Goal: Task Accomplishment & Management: Manage account settings

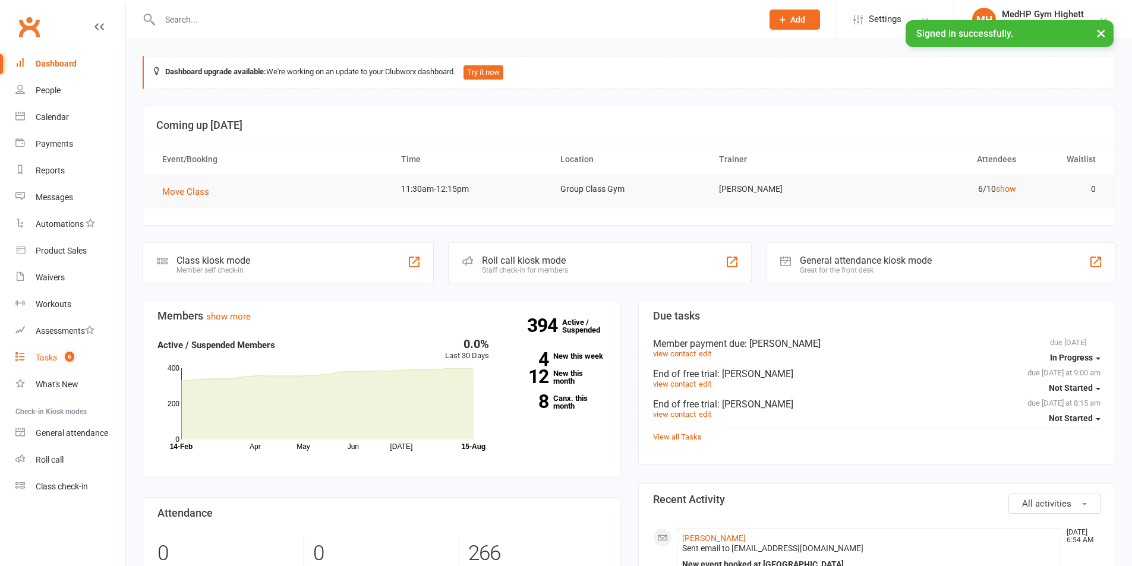
click at [58, 352] on link "Tasks 6" at bounding box center [70, 357] width 110 height 27
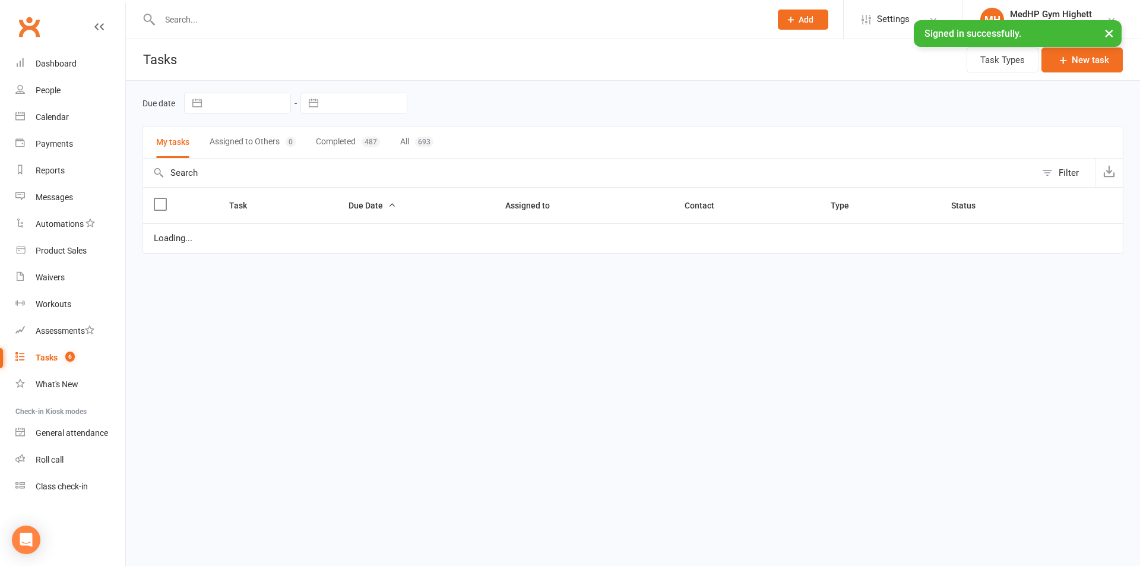
select select "started"
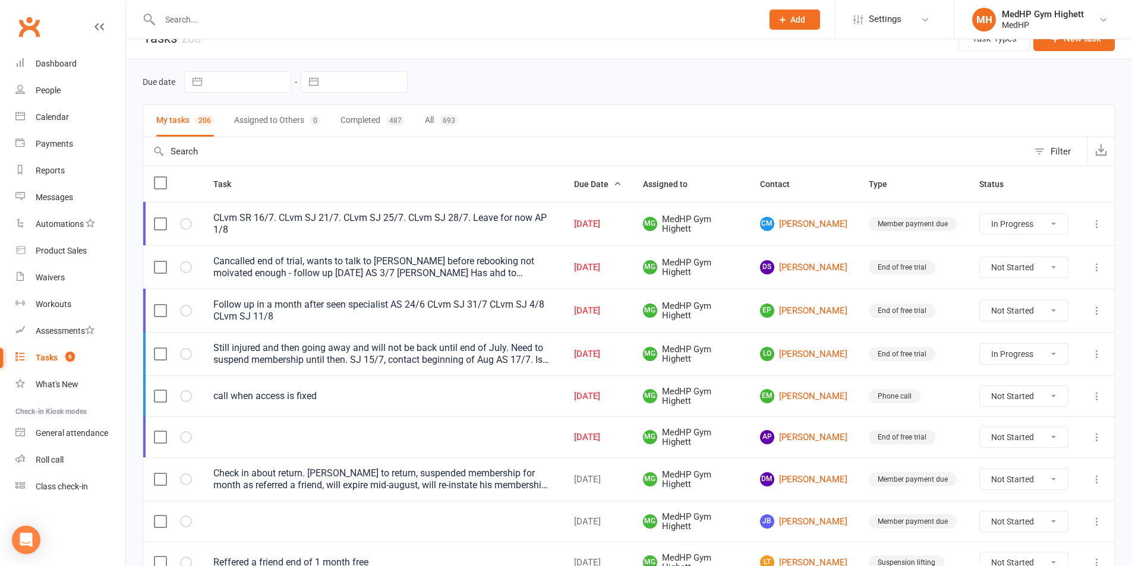
scroll to position [59, 0]
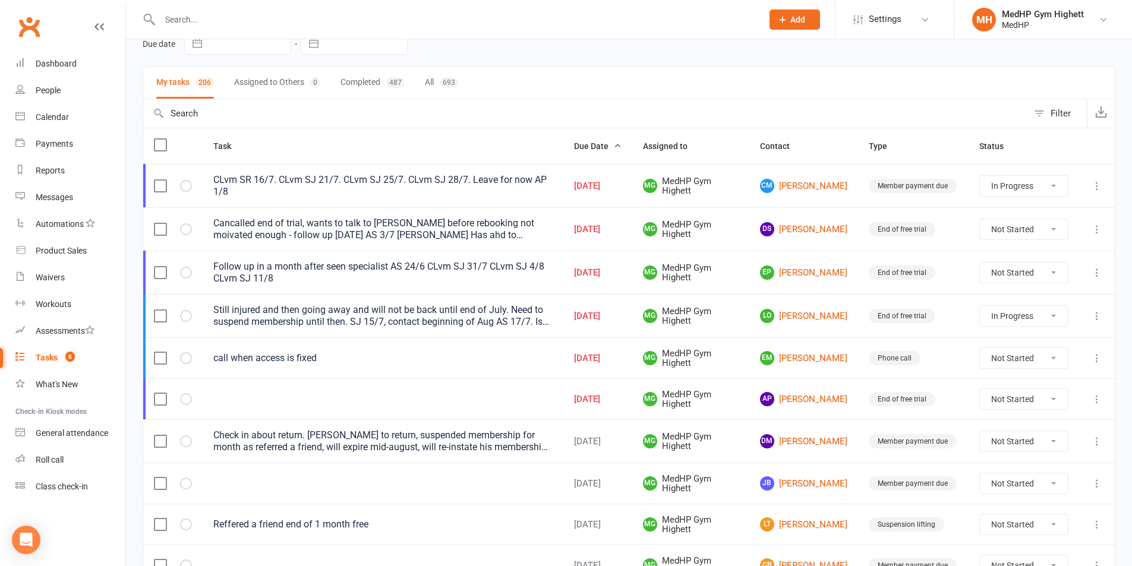
click at [1005, 396] on select "Not Started In Progress Waiting Complete" at bounding box center [1023, 399] width 88 height 20
click at [979, 389] on select "Not Started In Progress Waiting Complete" at bounding box center [1023, 399] width 88 height 20
select select "unstarted"
select select "started"
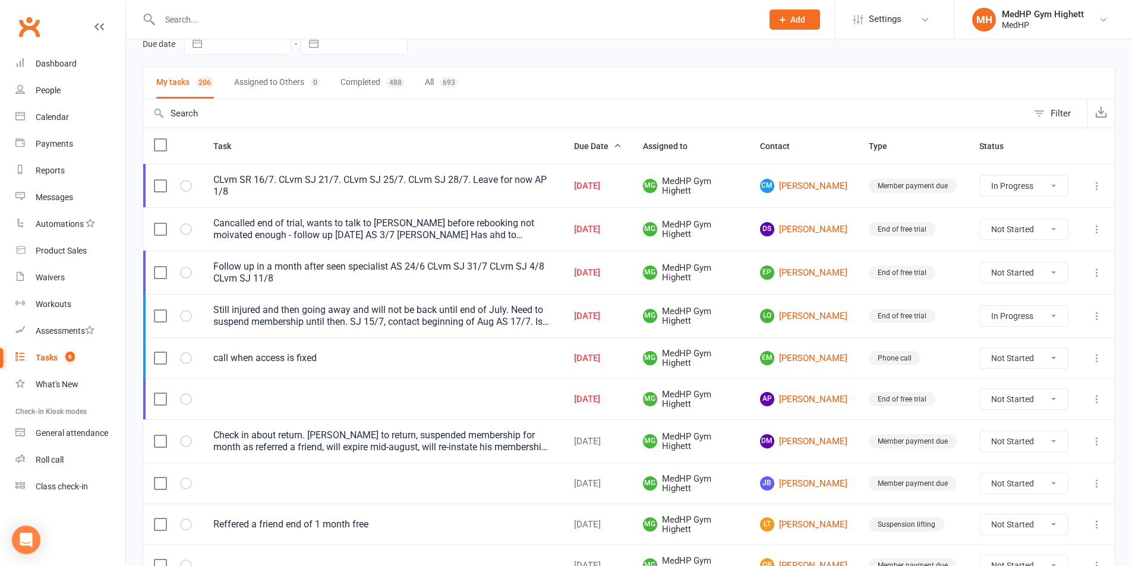
select select "started"
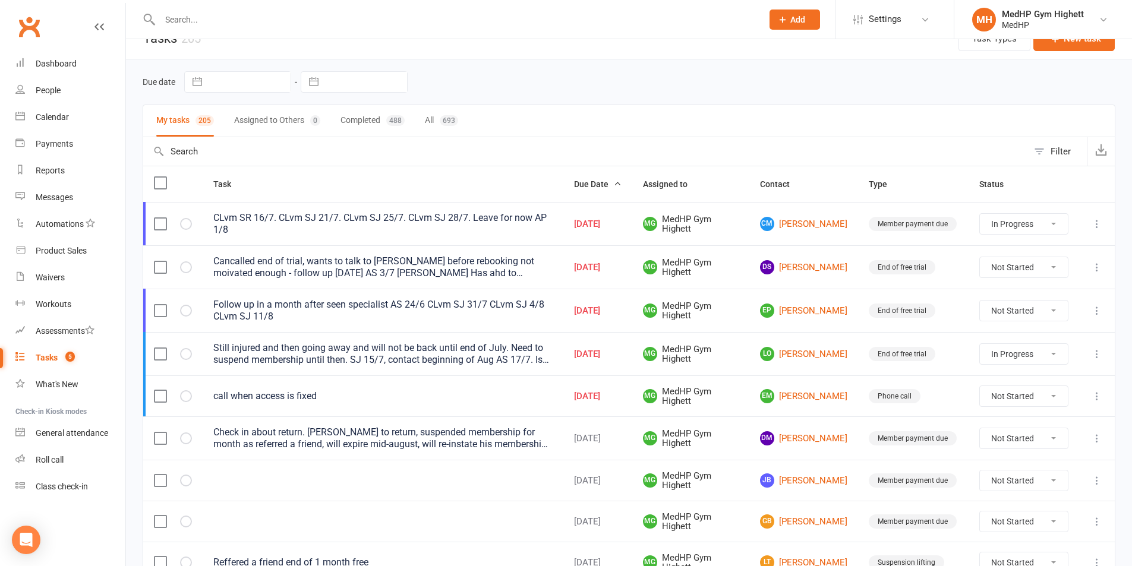
scroll to position [0, 0]
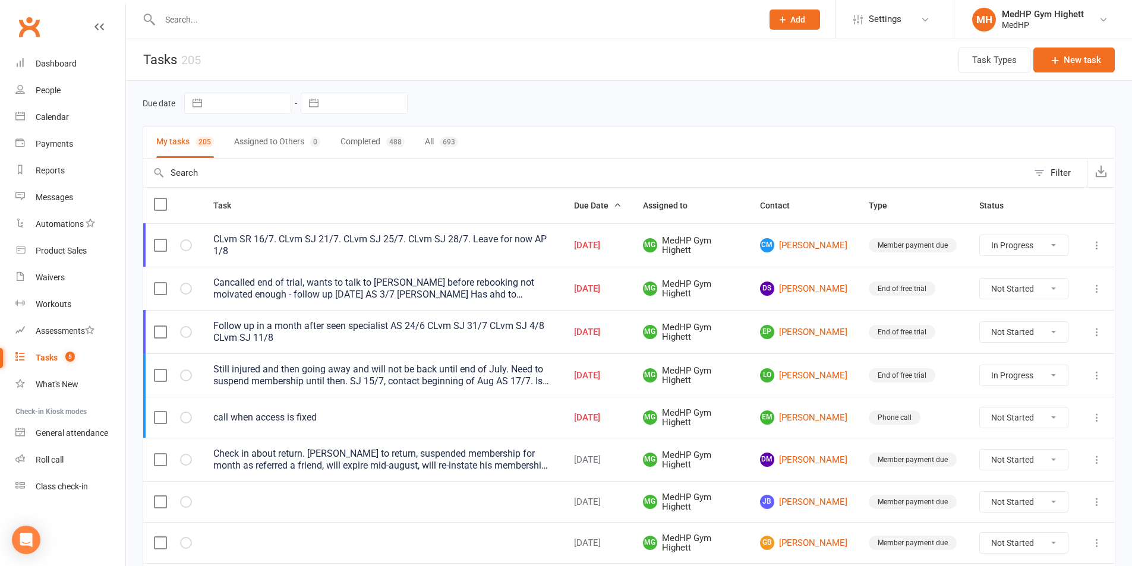
click at [329, 26] on input "text" at bounding box center [455, 19] width 598 height 17
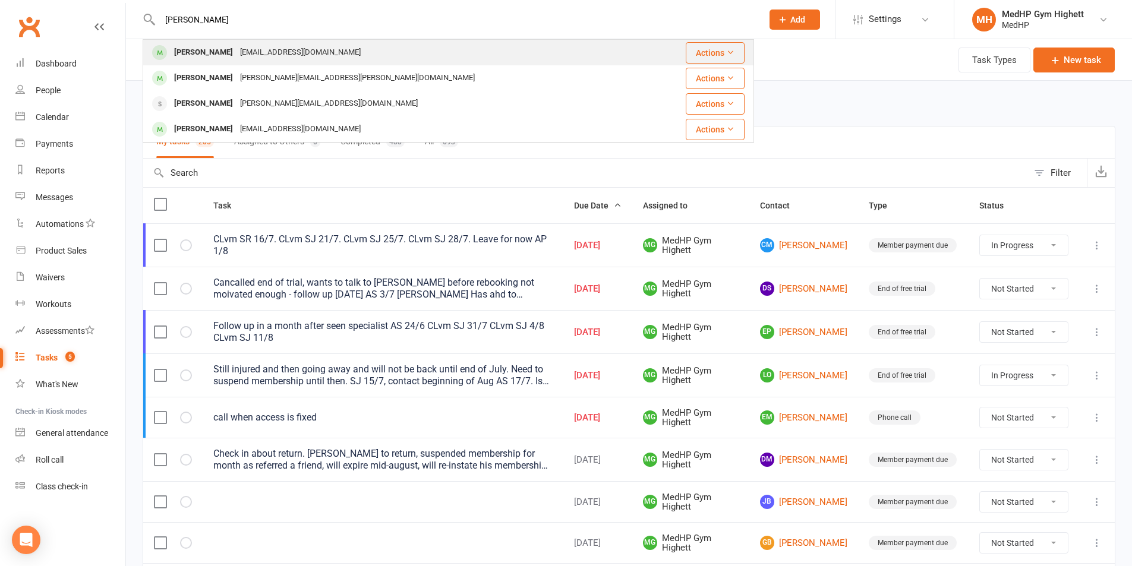
type input "[PERSON_NAME]"
click at [320, 46] on div "[PERSON_NAME] [EMAIL_ADDRESS][DOMAIN_NAME]" at bounding box center [397, 52] width 507 height 24
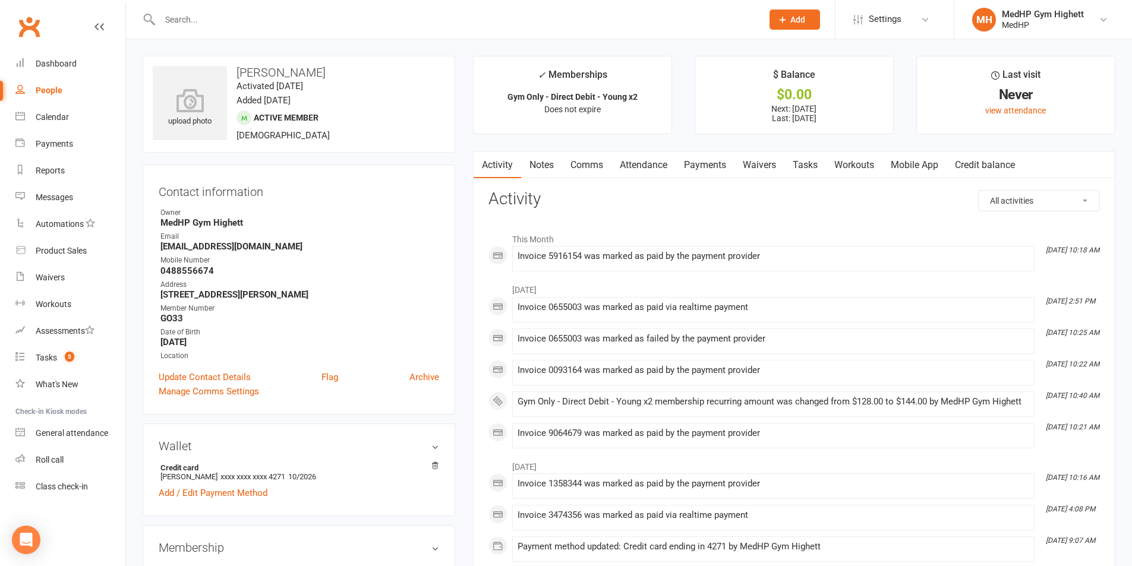
click at [703, 166] on link "Payments" at bounding box center [704, 164] width 59 height 27
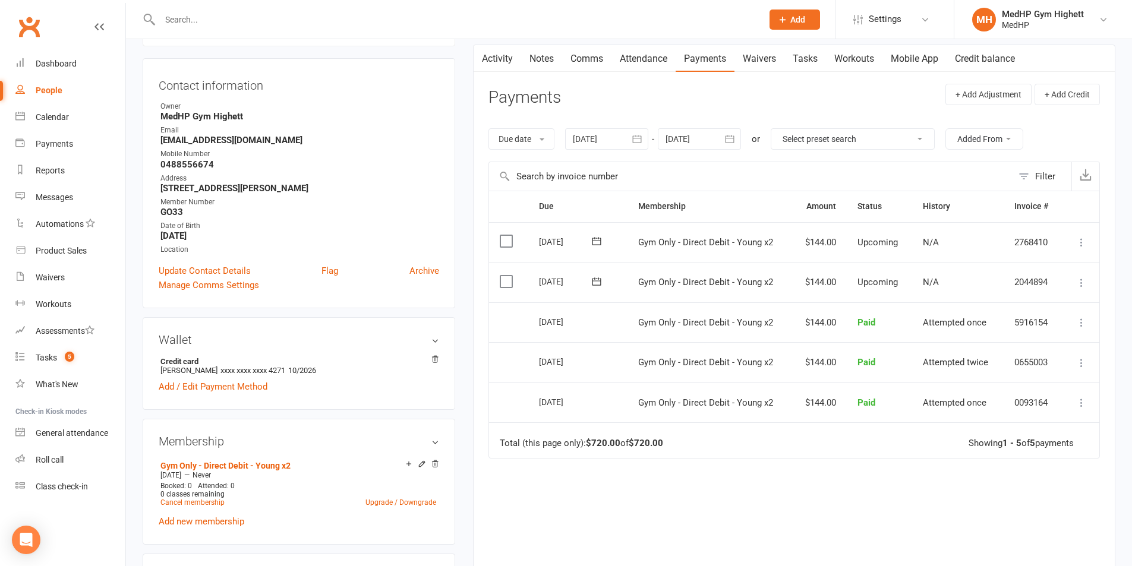
scroll to position [119, 0]
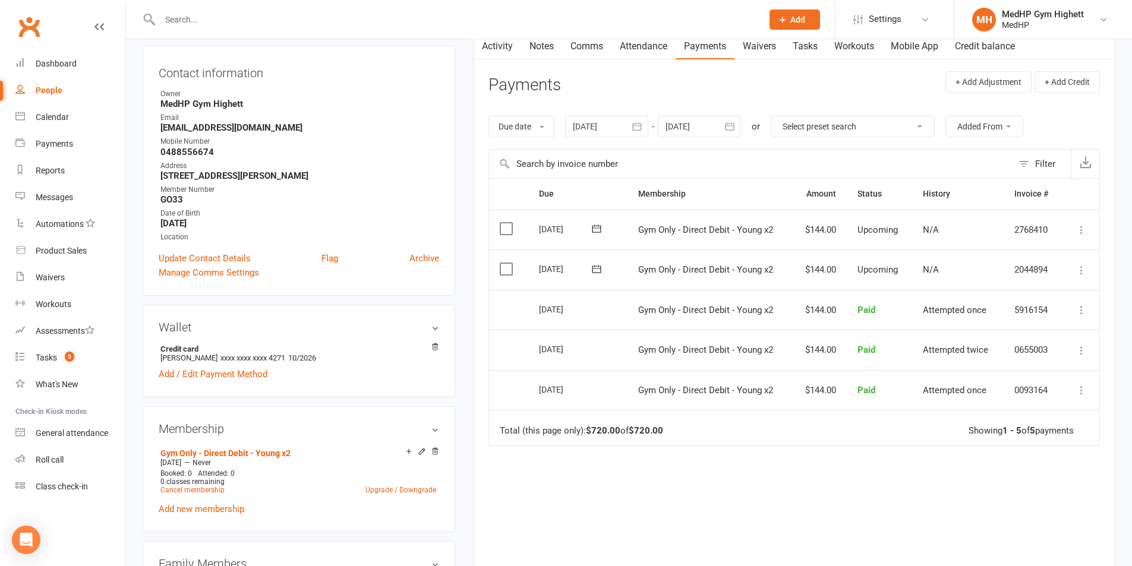
click at [1076, 267] on icon at bounding box center [1081, 270] width 12 height 12
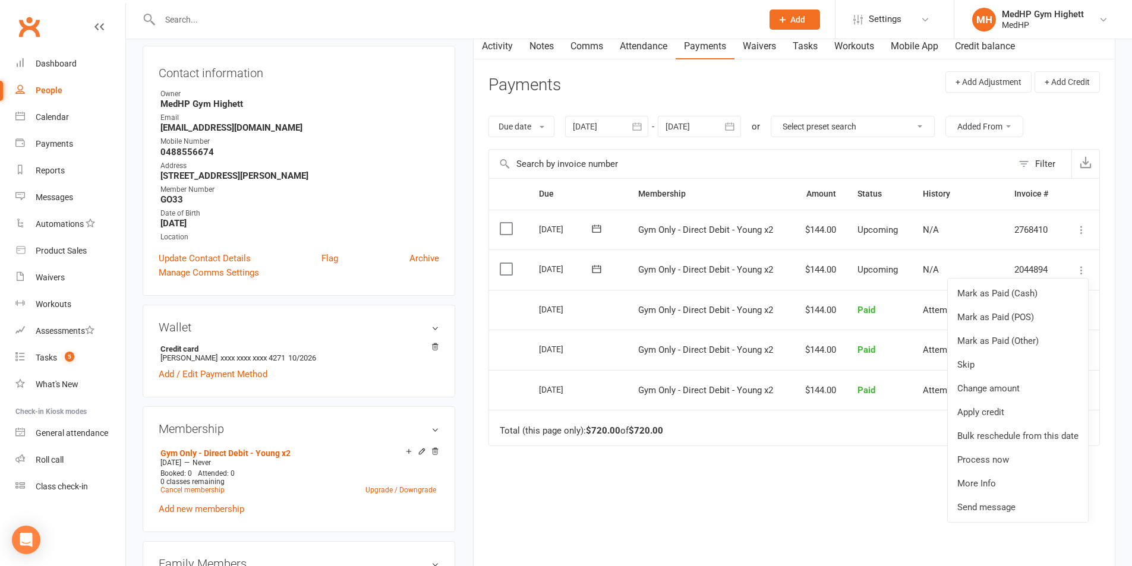
click at [902, 446] on div "Due Contact Membership Amount Status History Invoice # Select this [DATE] [PERS…" at bounding box center [793, 388] width 611 height 421
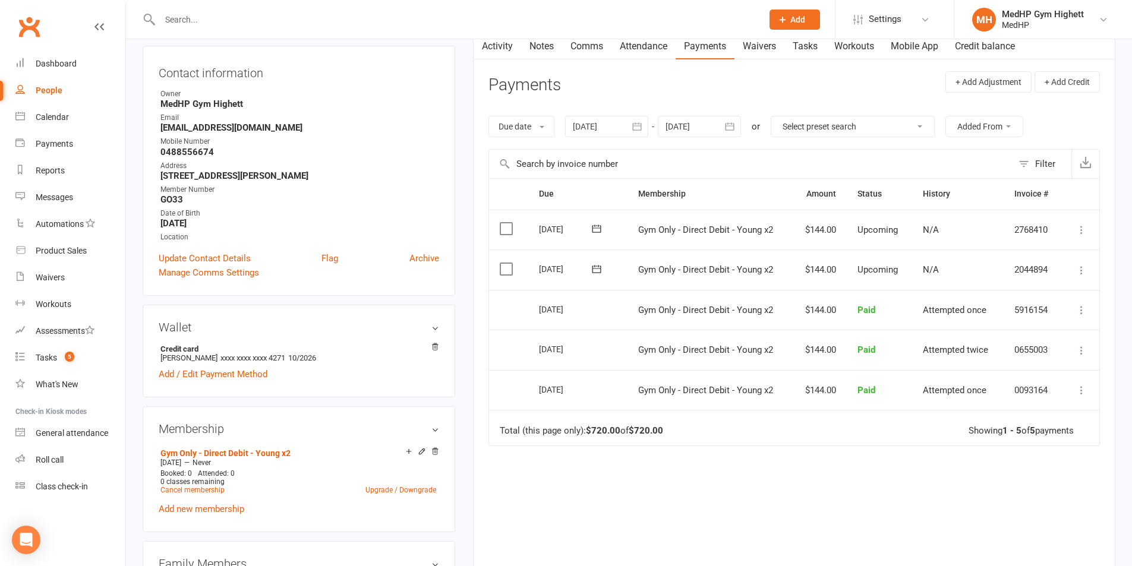
click at [1082, 270] on icon at bounding box center [1081, 270] width 12 height 12
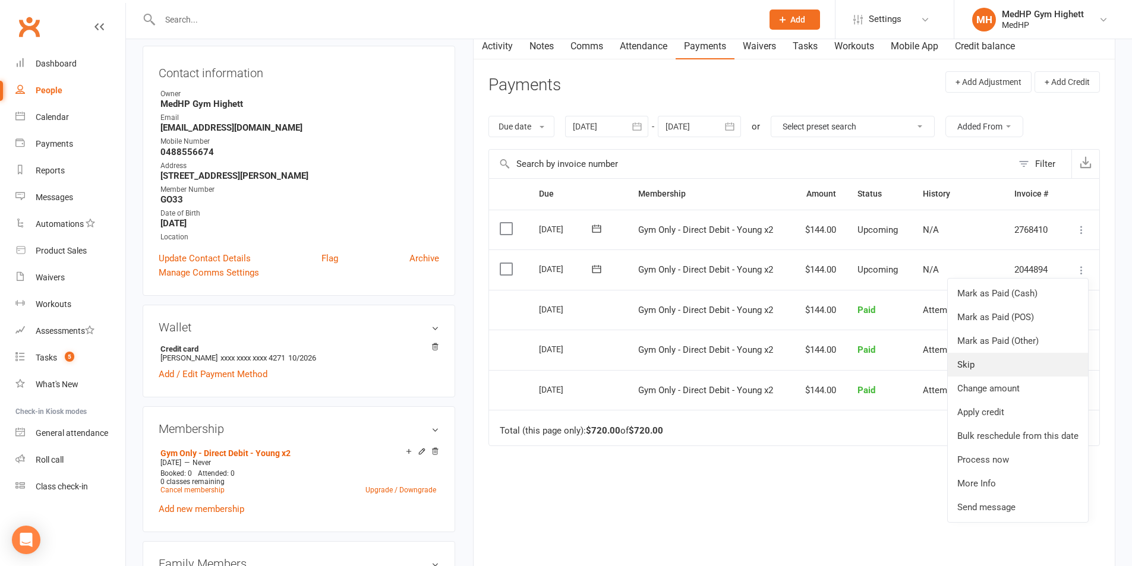
click at [1019, 365] on link "Skip" at bounding box center [1017, 365] width 140 height 24
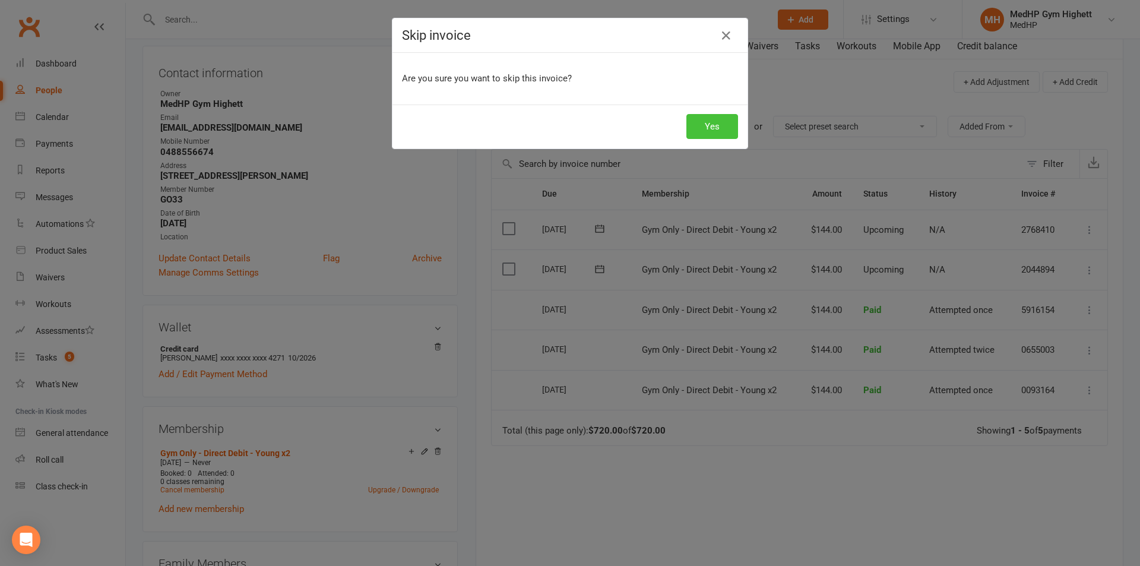
click at [720, 132] on button "Yes" at bounding box center [713, 126] width 52 height 25
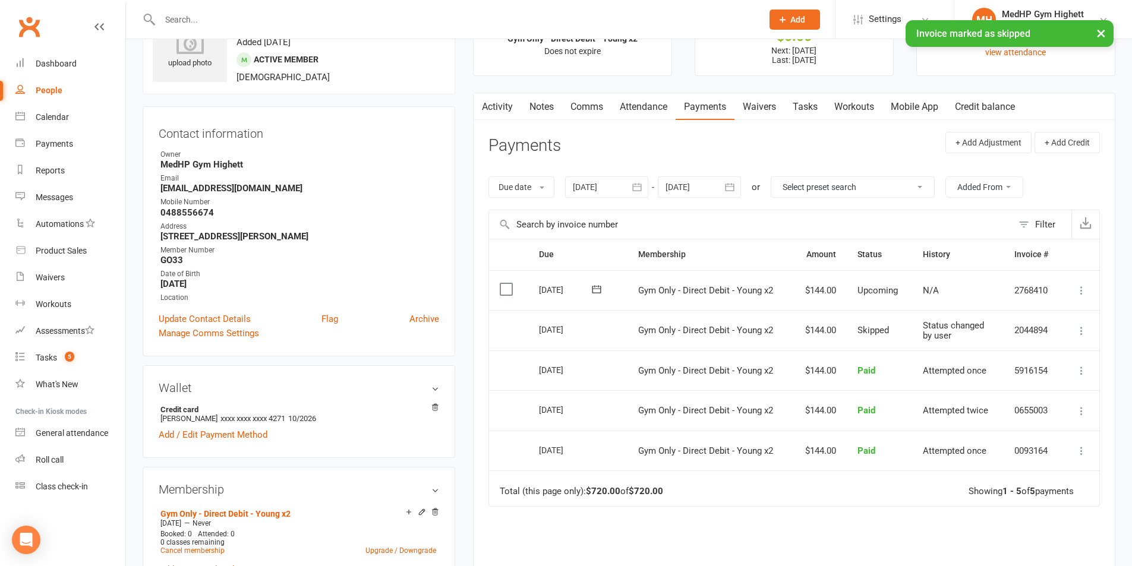
scroll to position [0, 0]
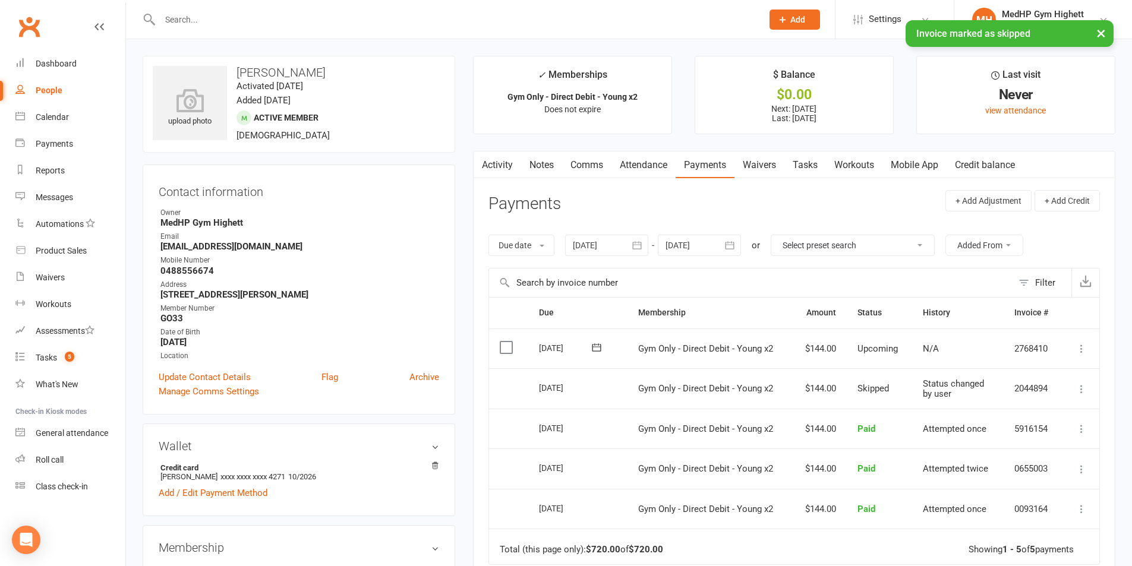
click at [333, 20] on input "text" at bounding box center [455, 19] width 598 height 17
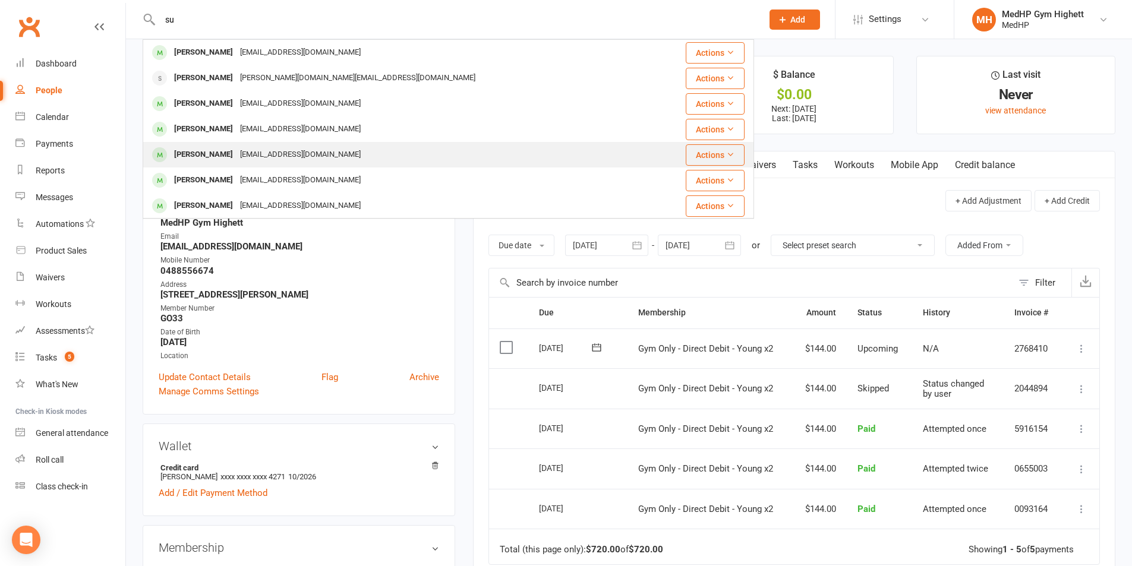
type input "s"
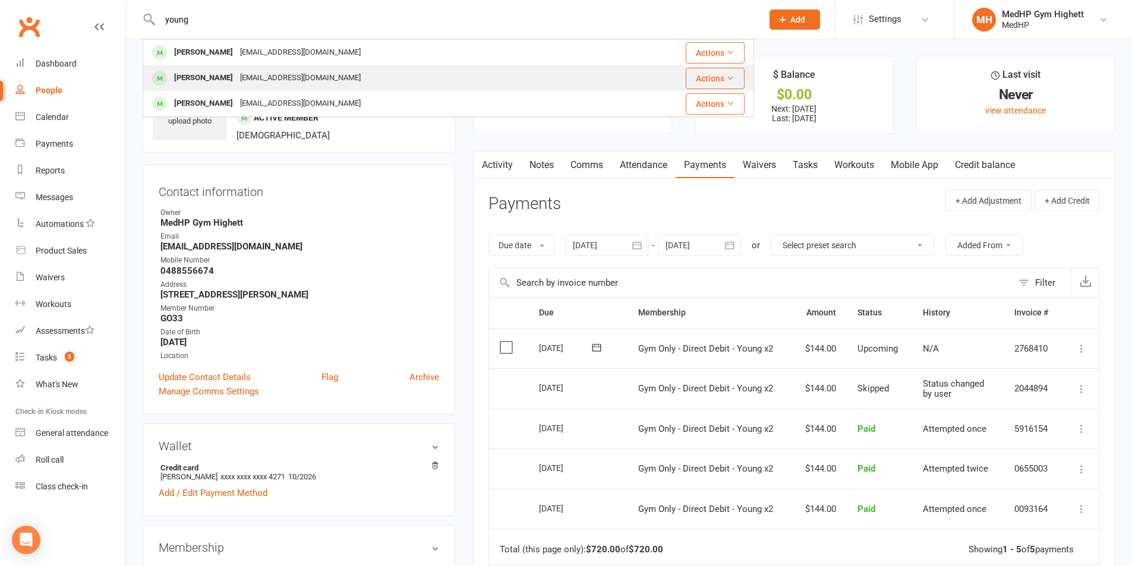
type input "young"
click at [241, 80] on div "[EMAIL_ADDRESS][DOMAIN_NAME]" at bounding box center [300, 77] width 128 height 17
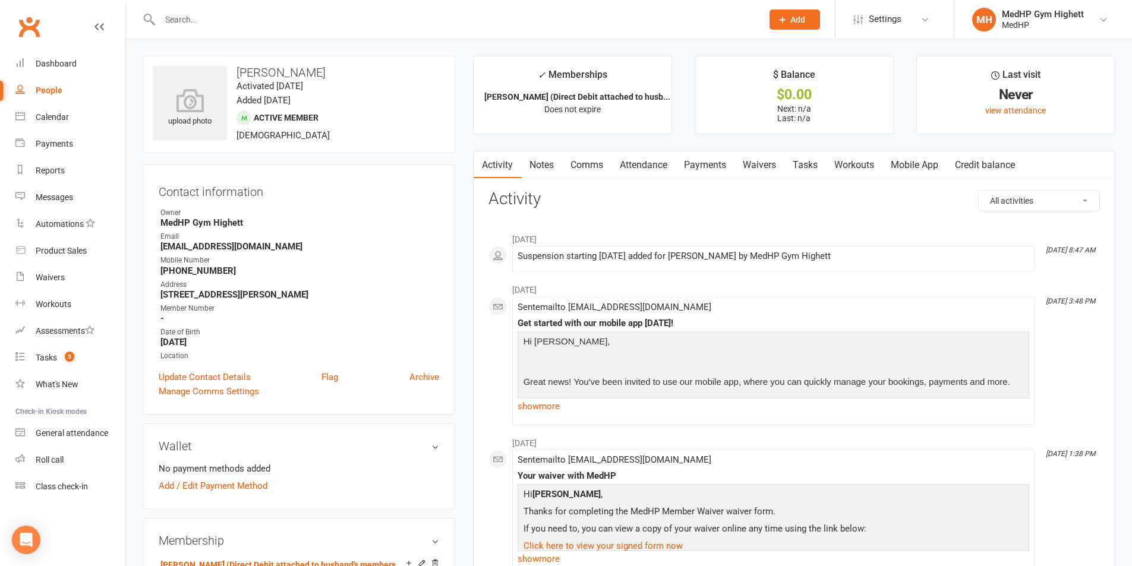
click at [709, 159] on link "Payments" at bounding box center [704, 164] width 59 height 27
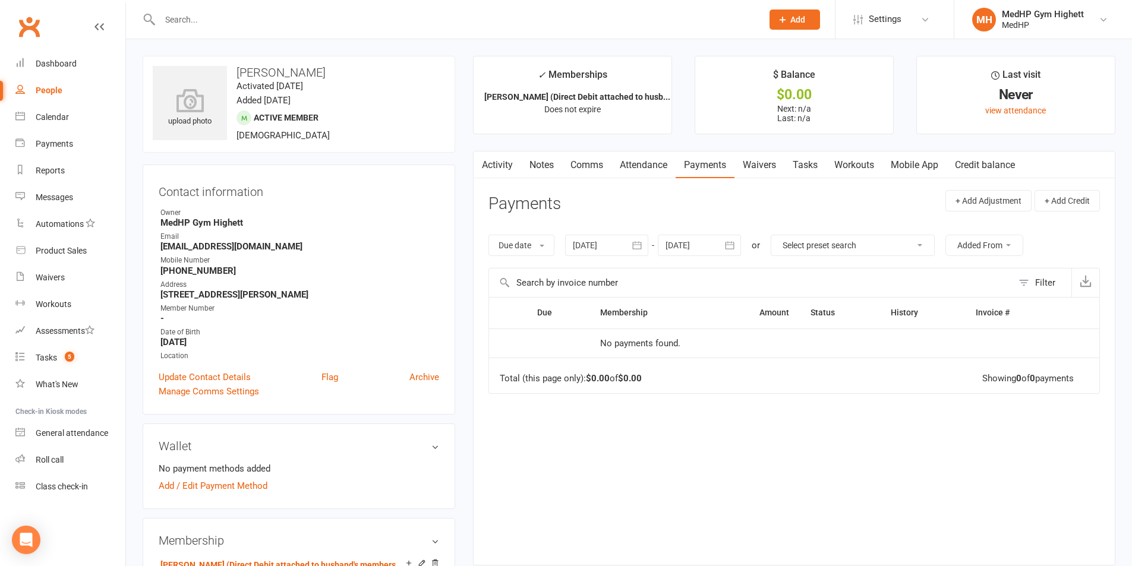
click at [175, 23] on input "text" at bounding box center [455, 19] width 598 height 17
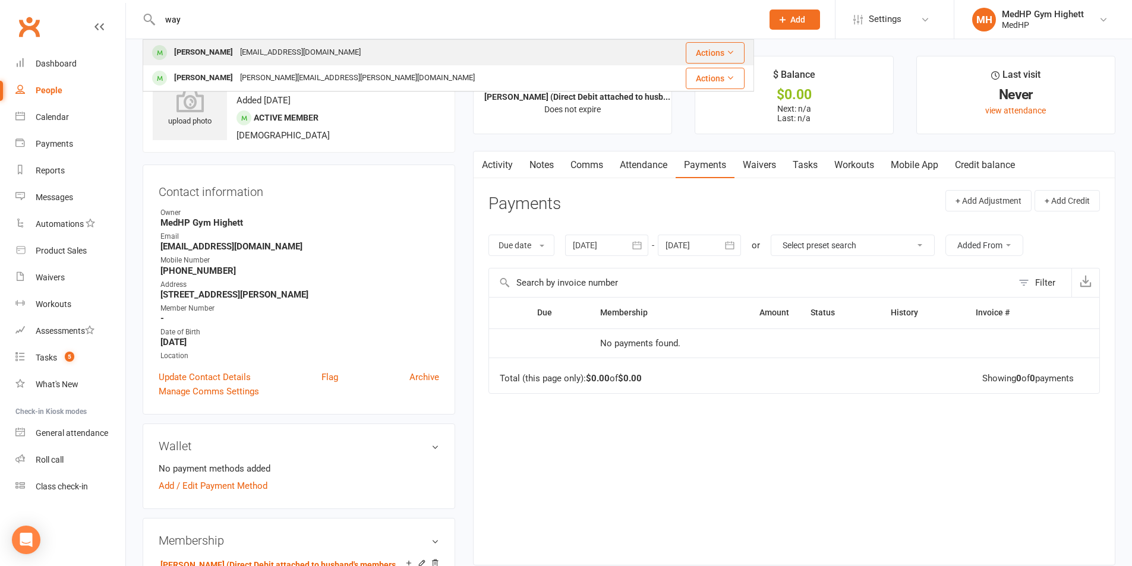
type input "way"
click at [194, 52] on div "[PERSON_NAME]" at bounding box center [203, 52] width 66 height 17
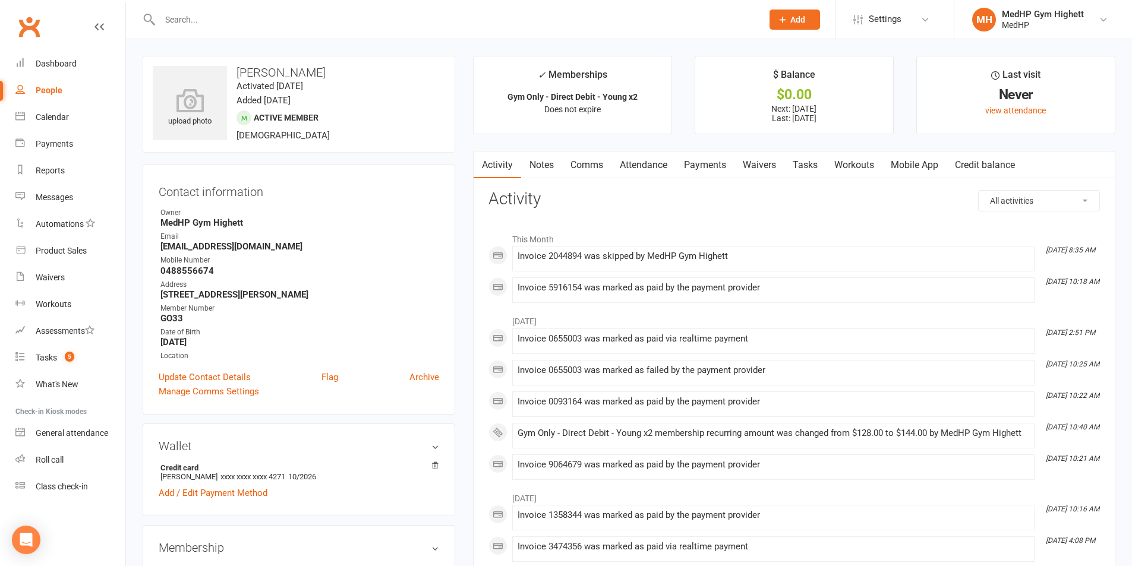
click at [810, 165] on link "Tasks" at bounding box center [805, 164] width 42 height 27
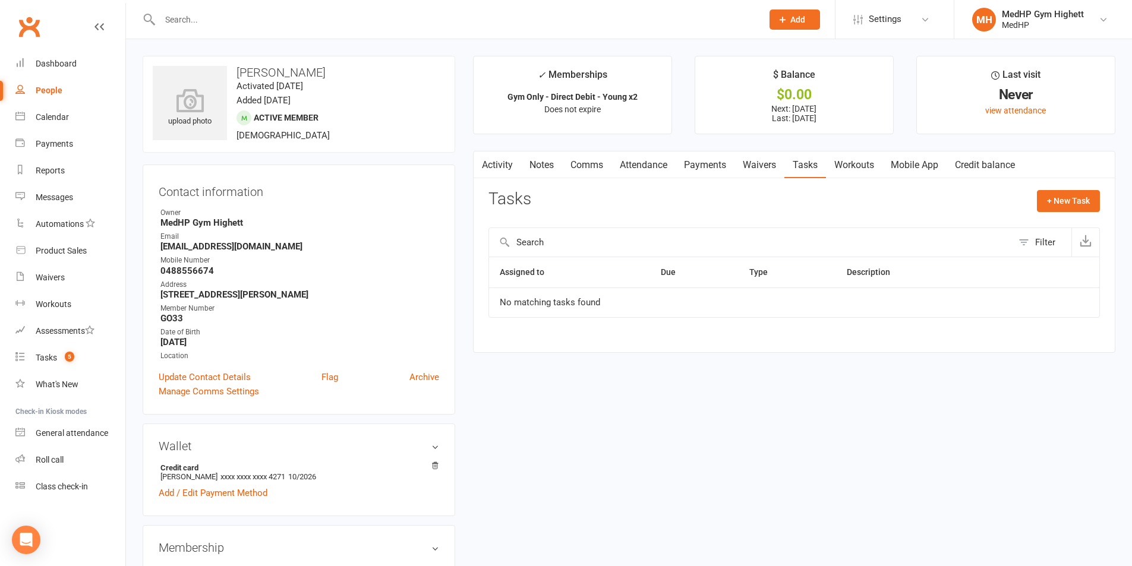
click at [545, 169] on link "Notes" at bounding box center [541, 164] width 41 height 27
click at [1096, 201] on button "+ New Note" at bounding box center [1068, 200] width 64 height 21
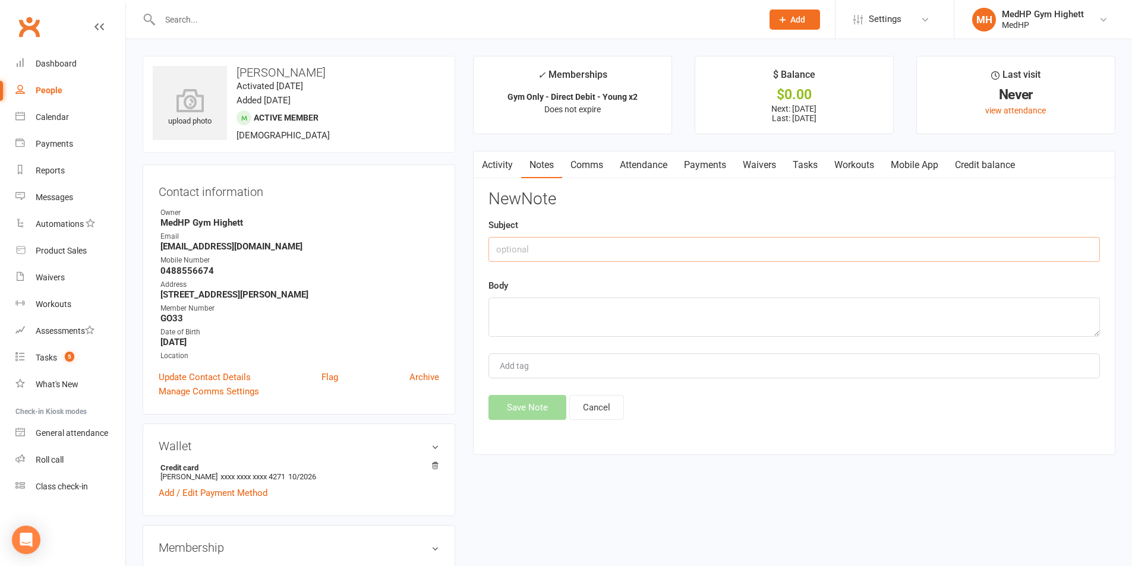
click at [576, 252] on input "text" at bounding box center [793, 249] width 611 height 25
type input "2 weeks free"
click at [611, 305] on textarea at bounding box center [793, 317] width 611 height 39
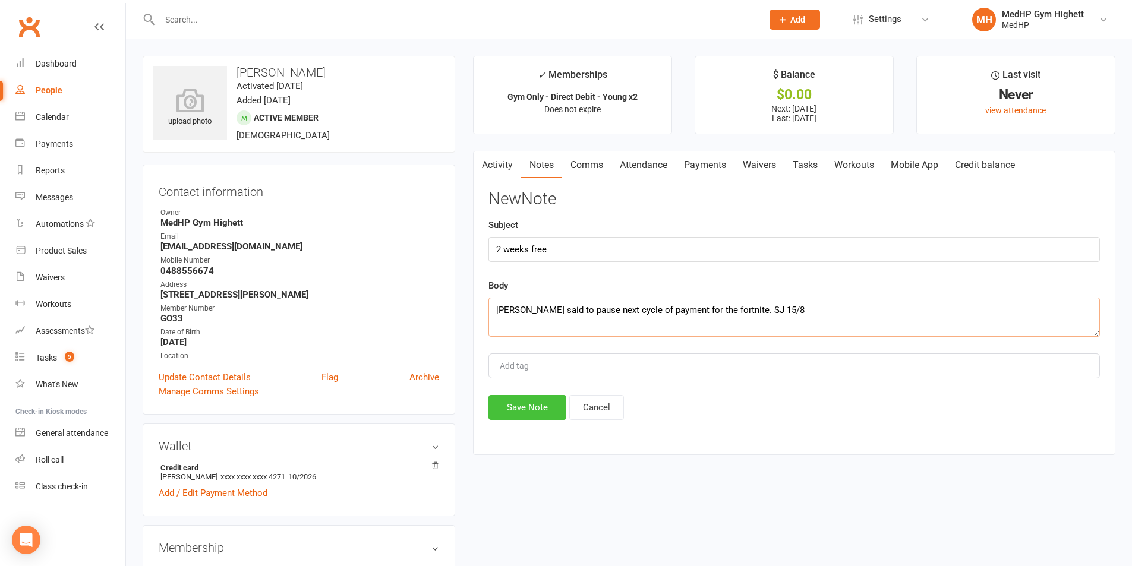
type textarea "[PERSON_NAME] said to pause next cycle of payment for the fortnite. SJ 15/8"
click at [532, 407] on button "Save Note" at bounding box center [527, 407] width 78 height 25
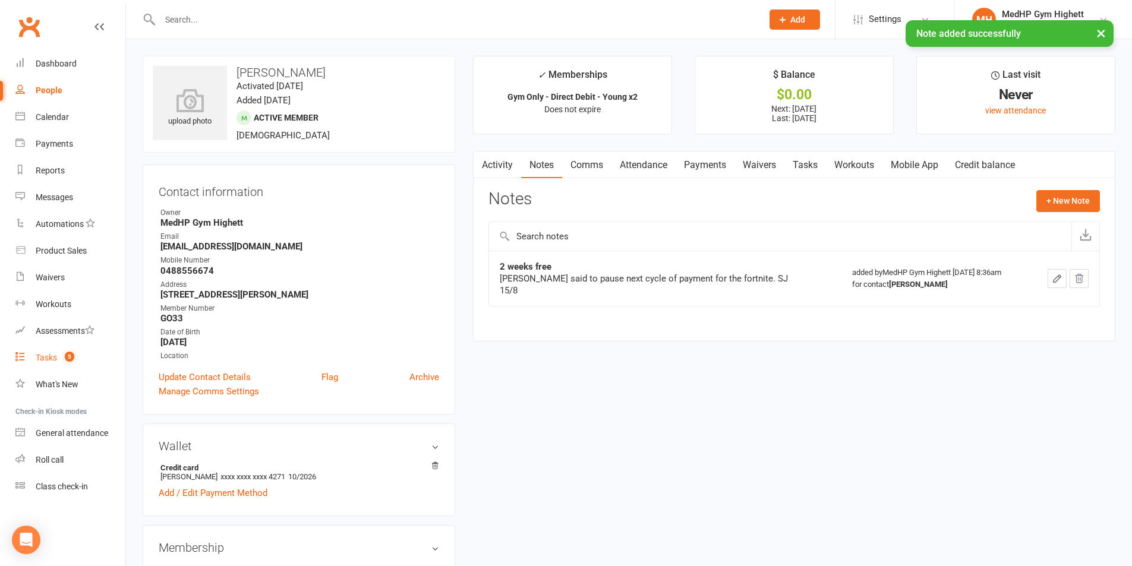
click at [94, 353] on link "Tasks 5" at bounding box center [70, 357] width 110 height 27
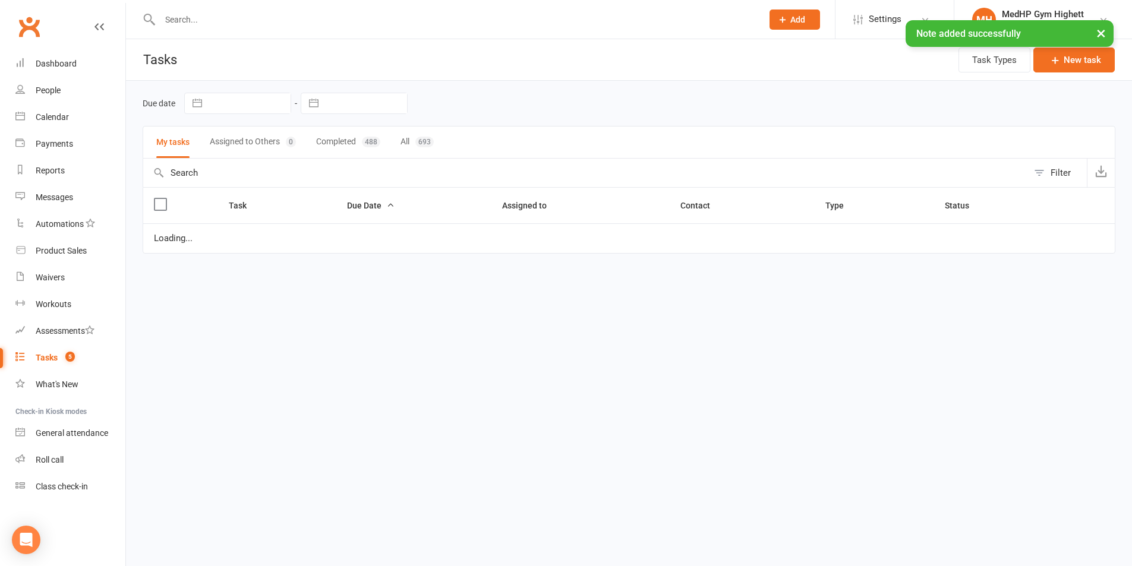
select select "started"
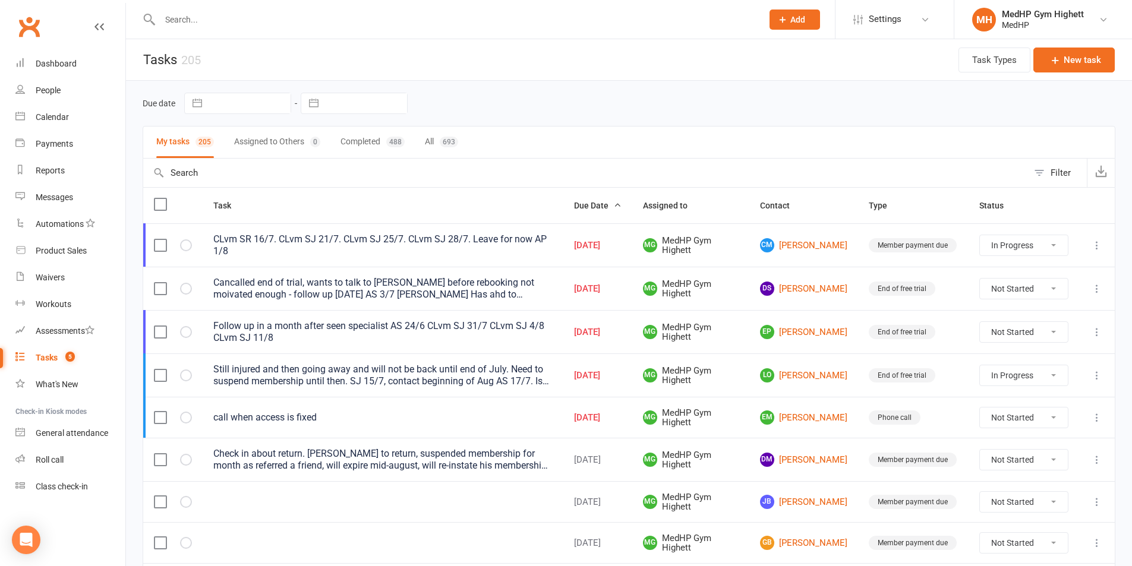
click at [498, 331] on div "Follow up in a month after seen specialist AS 24/6 CLvm SJ 31/7 CLvm SJ 4/8 CLv…" at bounding box center [382, 332] width 339 height 24
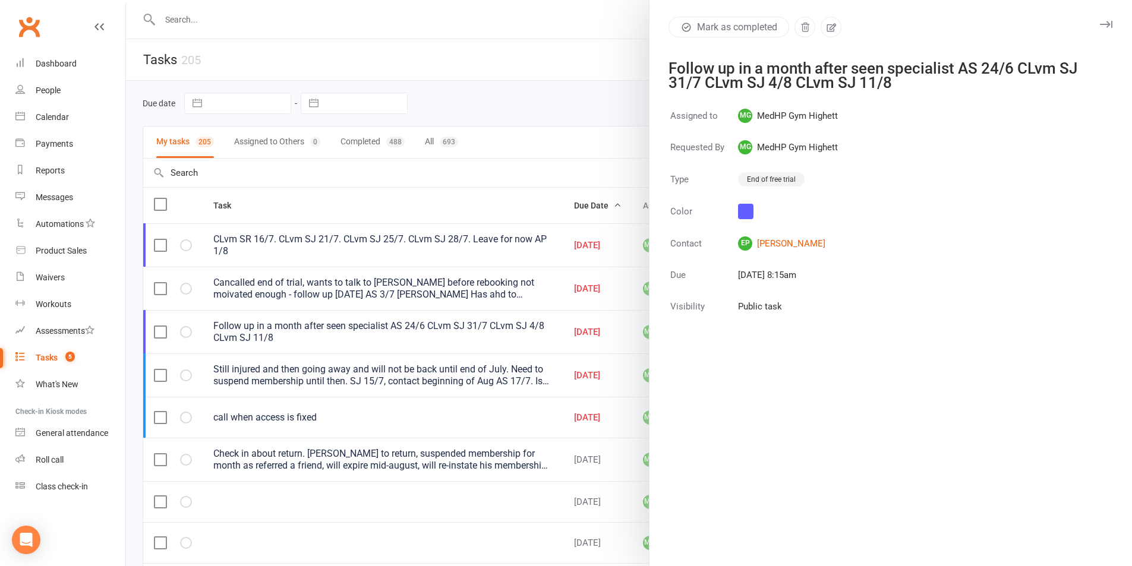
click at [631, 143] on div at bounding box center [629, 283] width 1006 height 566
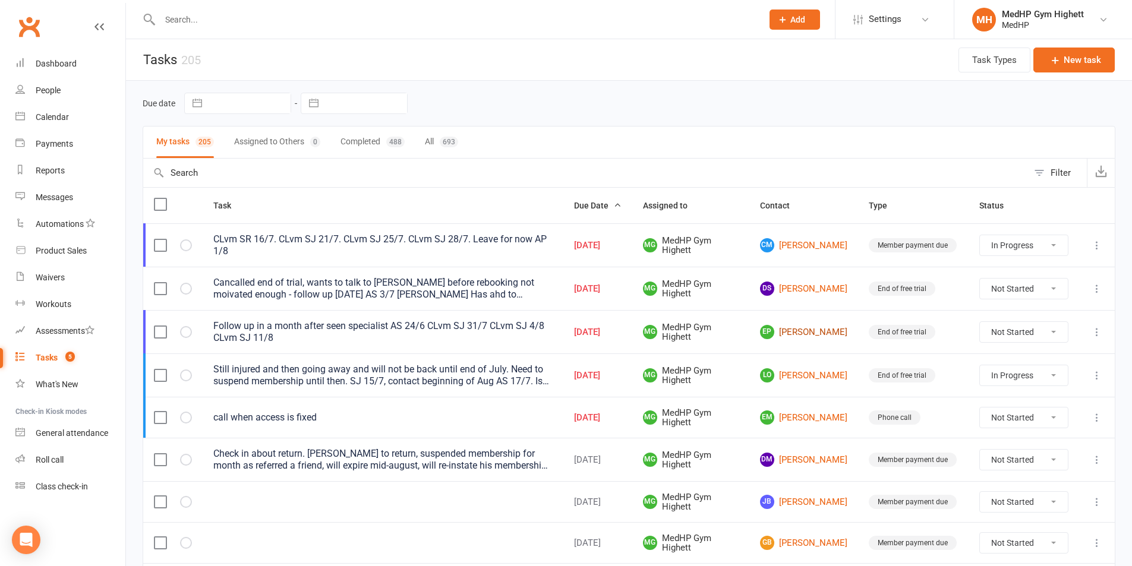
click at [783, 333] on link "EP [PERSON_NAME]" at bounding box center [803, 332] width 87 height 14
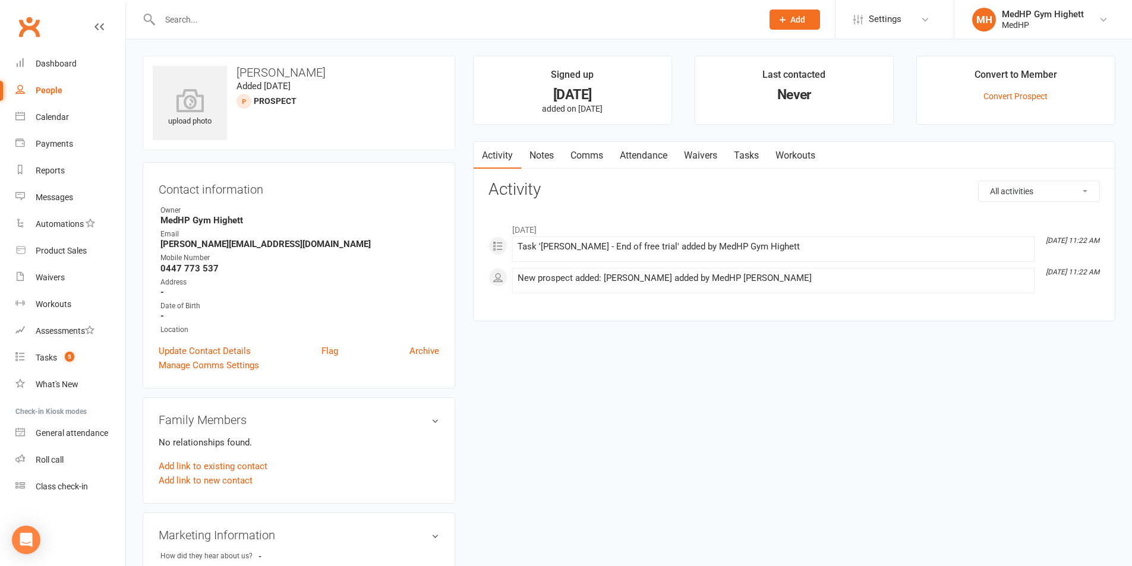
click at [742, 158] on link "Tasks" at bounding box center [746, 155] width 42 height 27
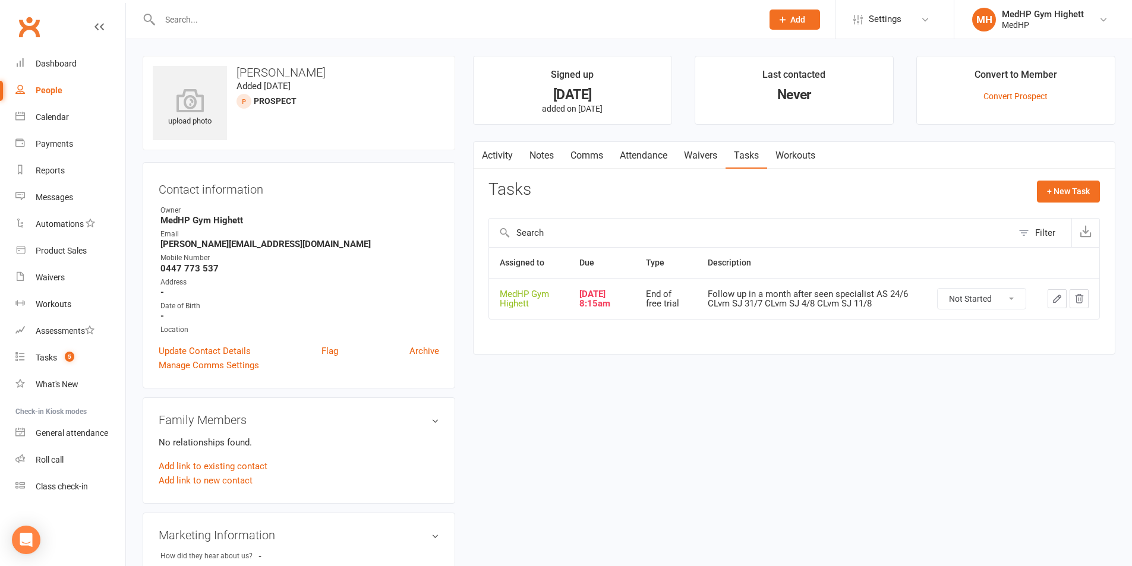
click at [1053, 302] on icon "button" at bounding box center [1056, 298] width 7 height 7
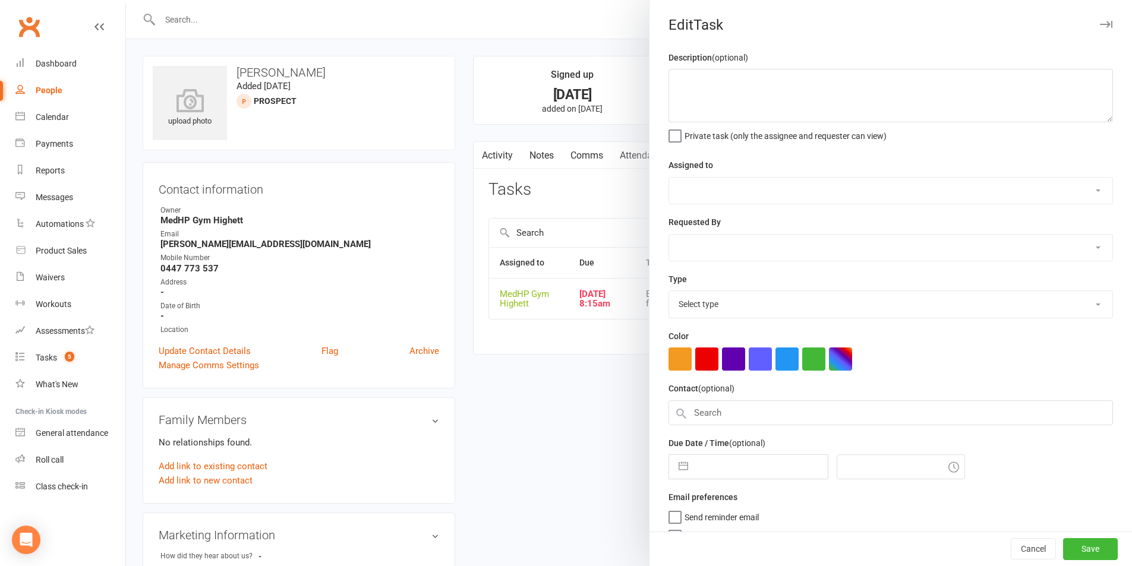
type textarea "Follow up in a month after seen specialist AS 24/6 CLvm SJ 31/7 CLvm SJ 4/8 CLv…"
select select "46188"
type input "[DATE]"
type input "8:15am"
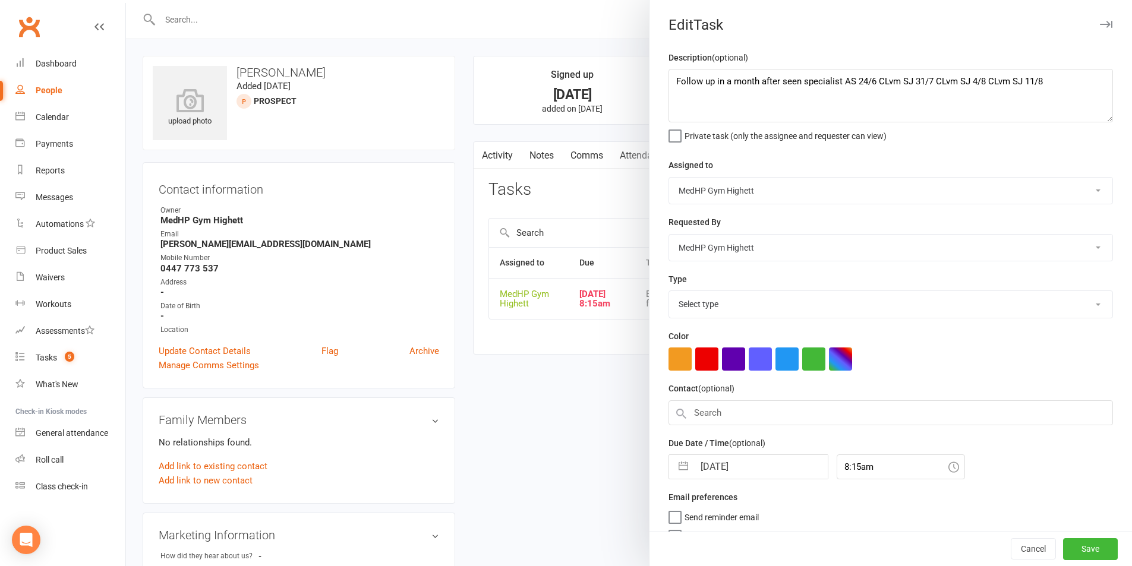
select select "23465"
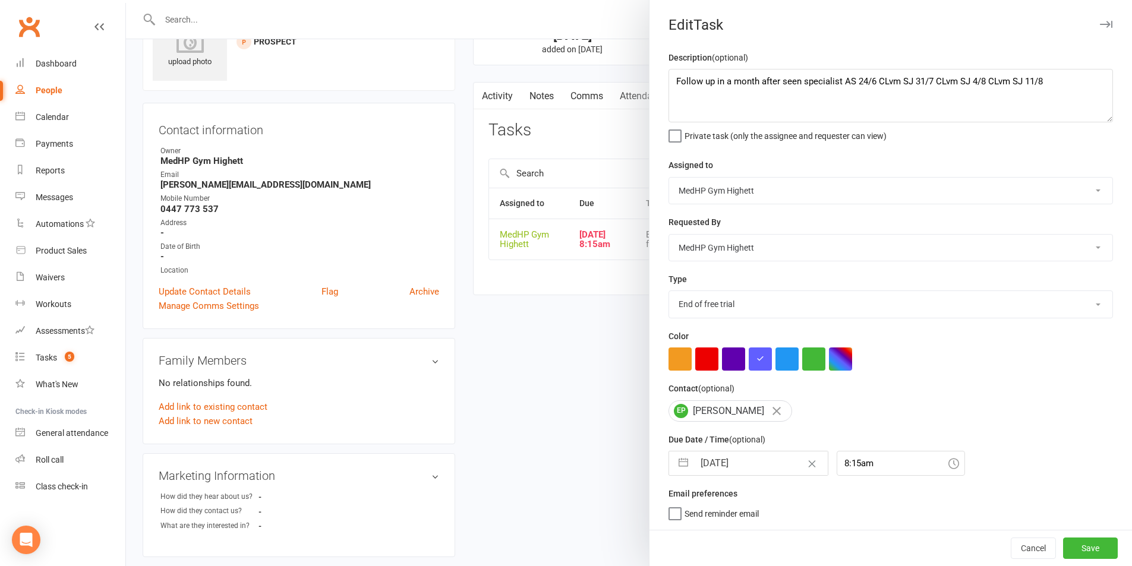
click at [747, 467] on input "[DATE]" at bounding box center [761, 463] width 134 height 24
select select "6"
select select "2025"
select select "7"
select select "2025"
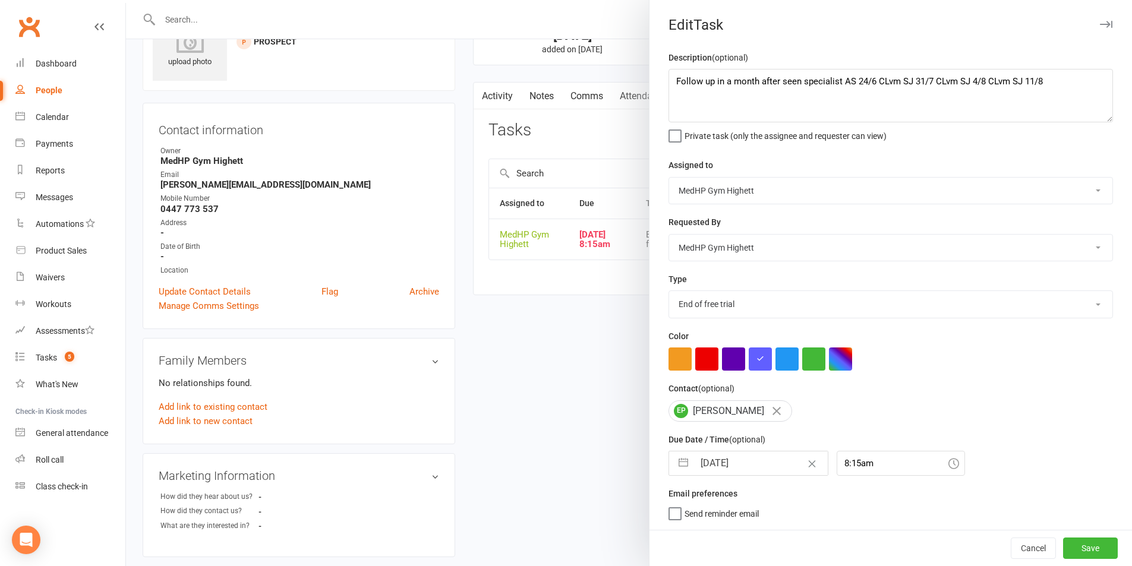
select select "8"
select select "2025"
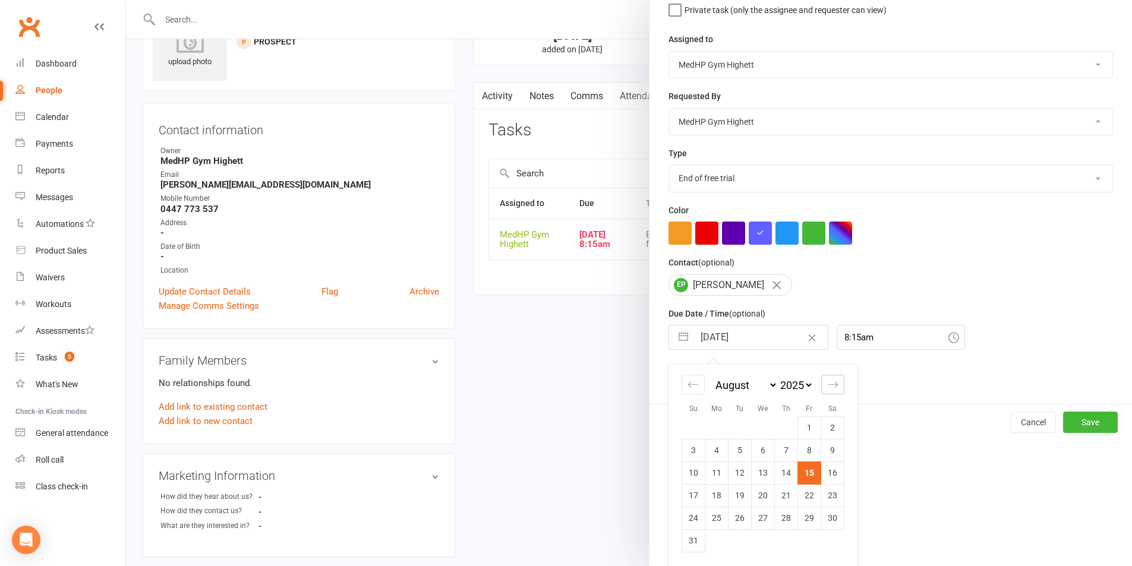
click at [827, 385] on icon "Move forward to switch to the next month." at bounding box center [832, 384] width 11 height 11
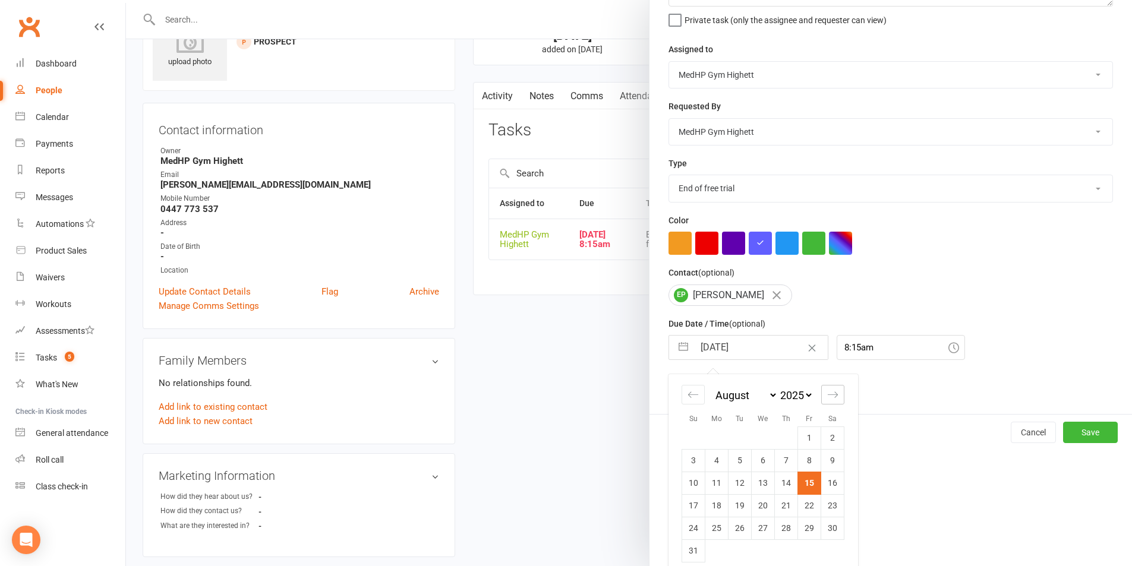
select select "9"
select select "2025"
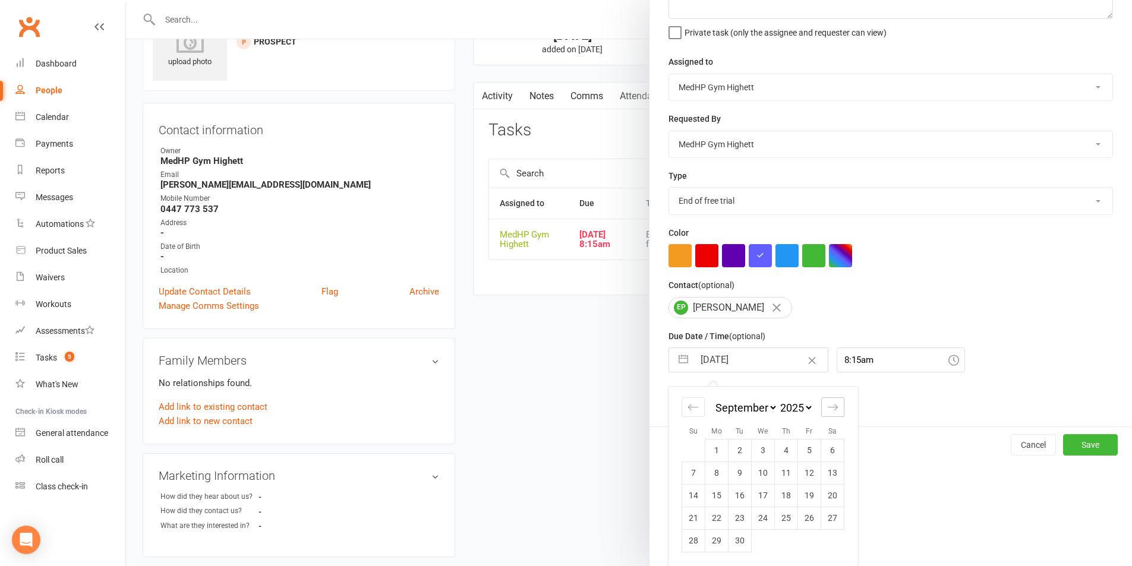
scroll to position [108, 0]
click at [713, 489] on td "15" at bounding box center [716, 495] width 23 height 23
type input "[DATE]"
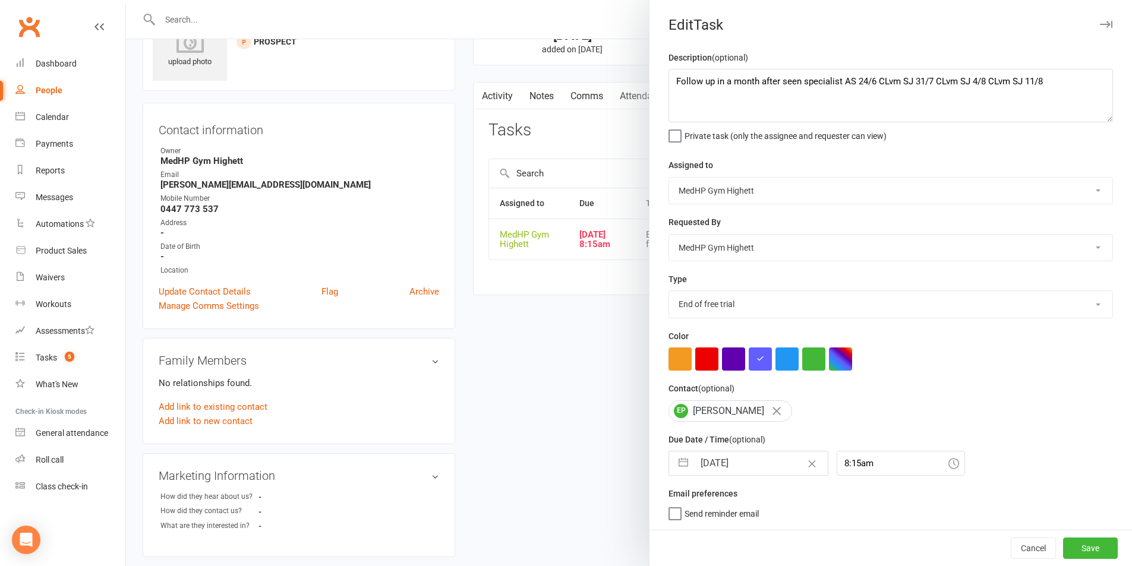
scroll to position [0, 0]
click at [1048, 87] on textarea "Follow up in a month after seen specialist AS 24/6 CLvm SJ 31/7 CLvm SJ 4/8 CLv…" at bounding box center [890, 95] width 444 height 53
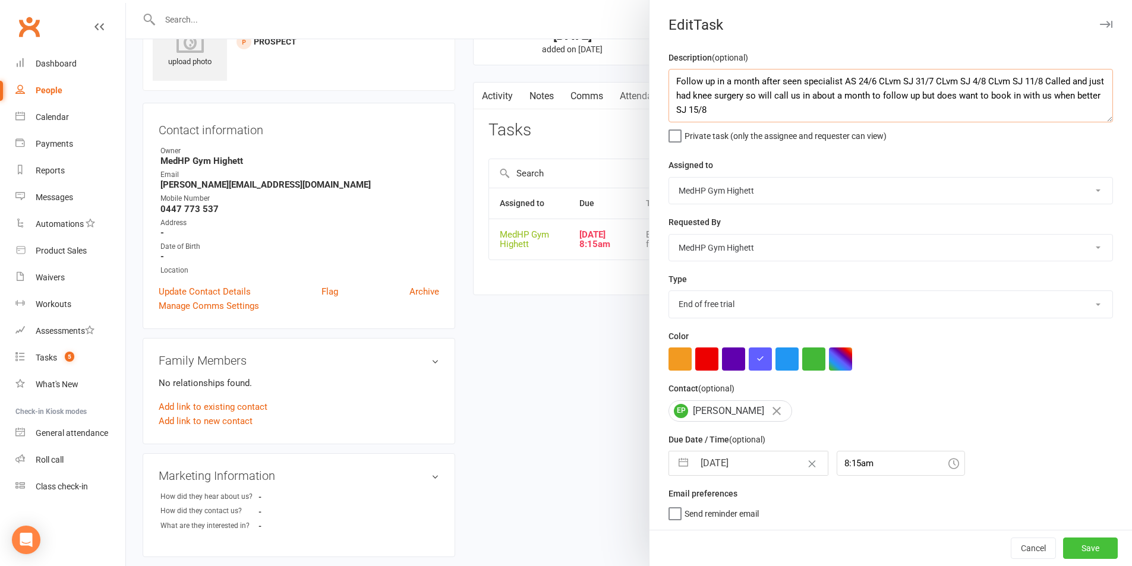
type textarea "Follow up in a month after seen specialist AS 24/6 CLvm SJ 31/7 CLvm SJ 4/8 CLv…"
click at [1073, 547] on button "Save" at bounding box center [1090, 548] width 55 height 21
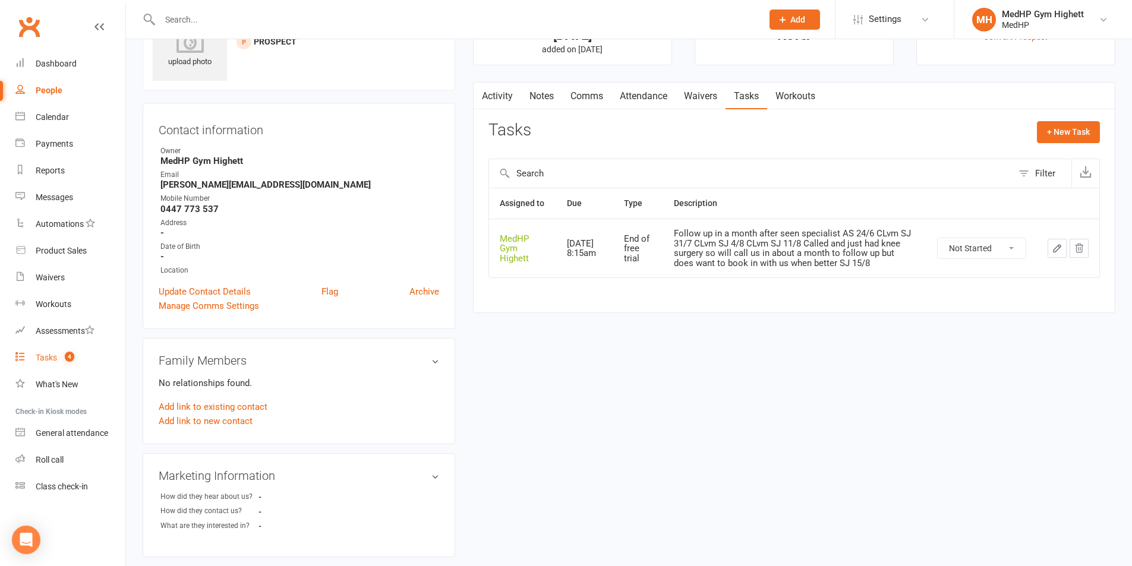
click at [45, 358] on div "Tasks" at bounding box center [46, 358] width 21 height 10
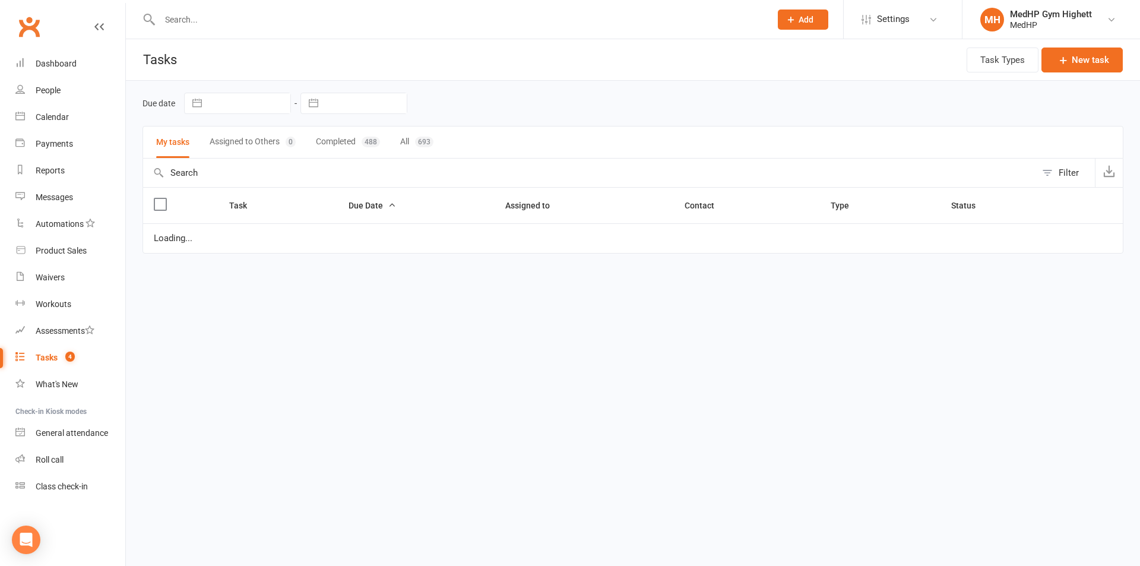
select select "started"
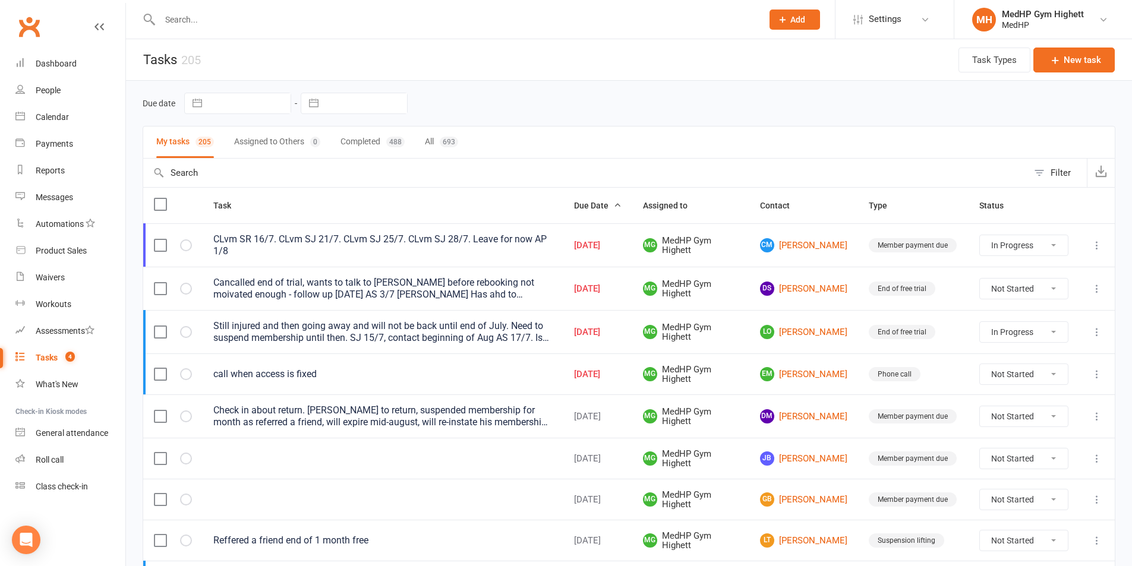
click at [331, 337] on div "Still injured and then going away and will not be back until end of July. Need …" at bounding box center [382, 332] width 339 height 24
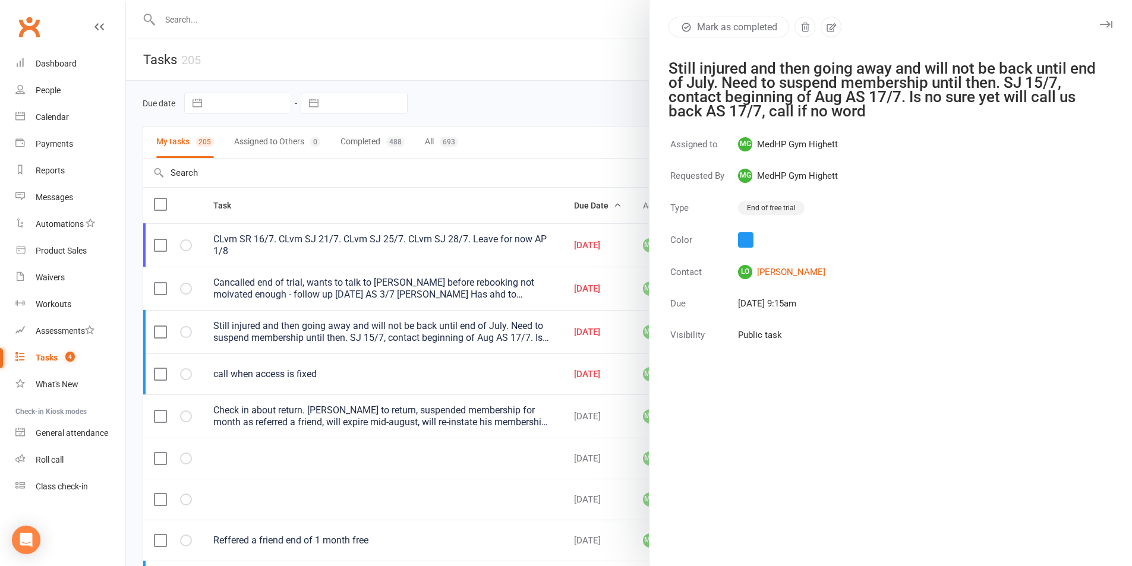
click at [600, 79] on div at bounding box center [629, 283] width 1006 height 566
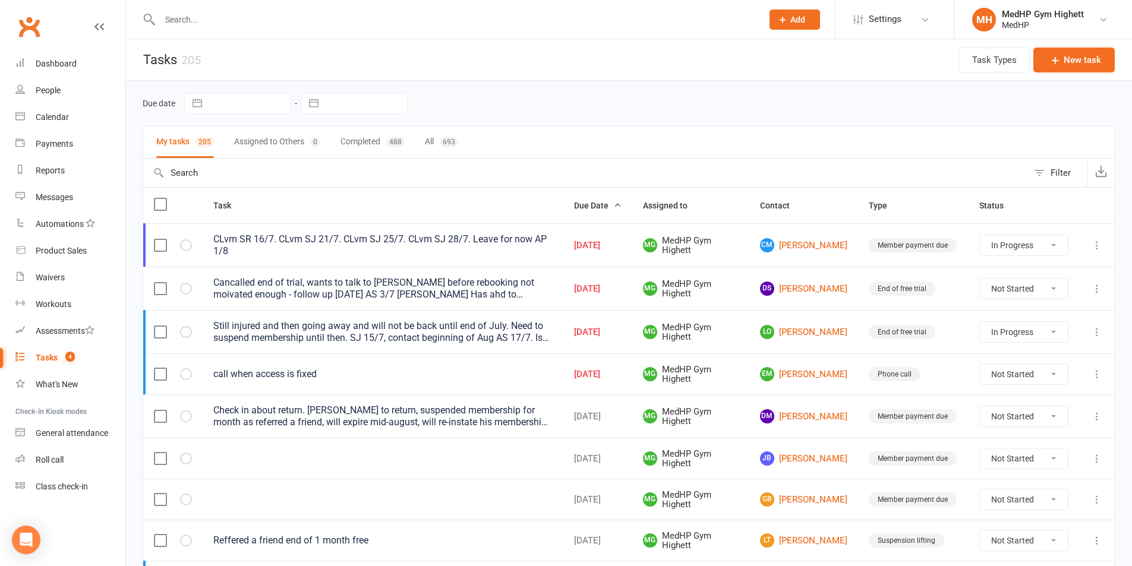
click at [481, 335] on div "Still injured and then going away and will not be back until end of July. Need …" at bounding box center [382, 332] width 339 height 24
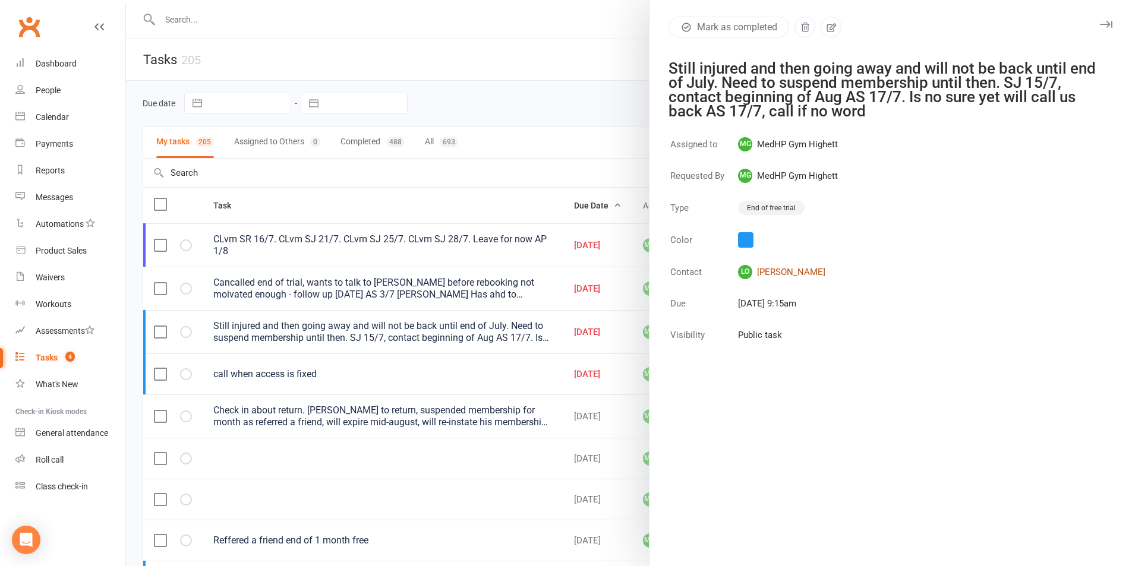
click at [766, 272] on link "LO [PERSON_NAME]" at bounding box center [788, 272] width 100 height 14
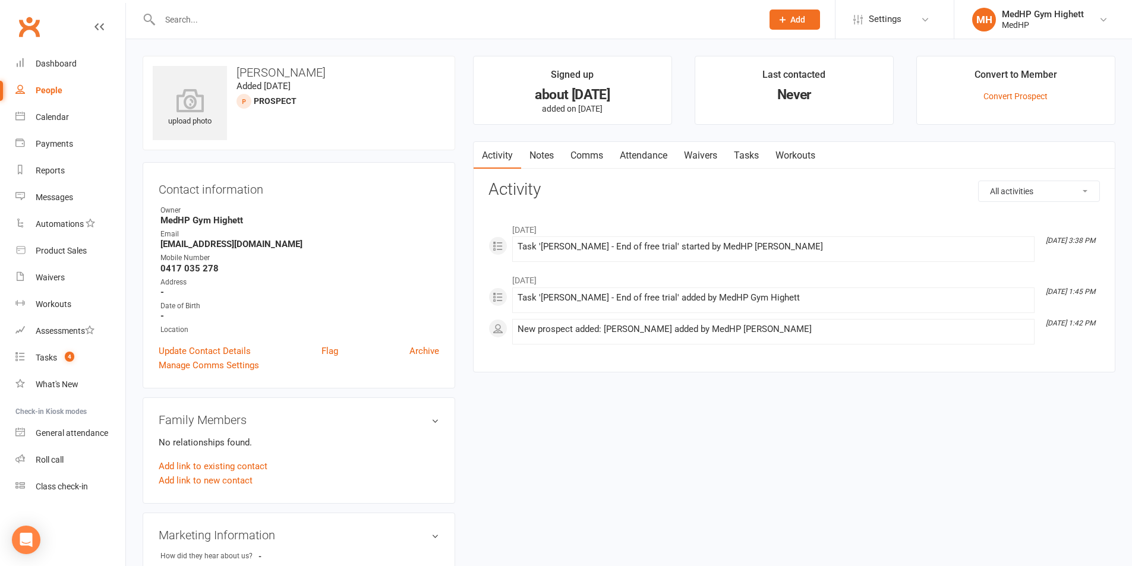
click at [757, 157] on link "Tasks" at bounding box center [746, 155] width 42 height 27
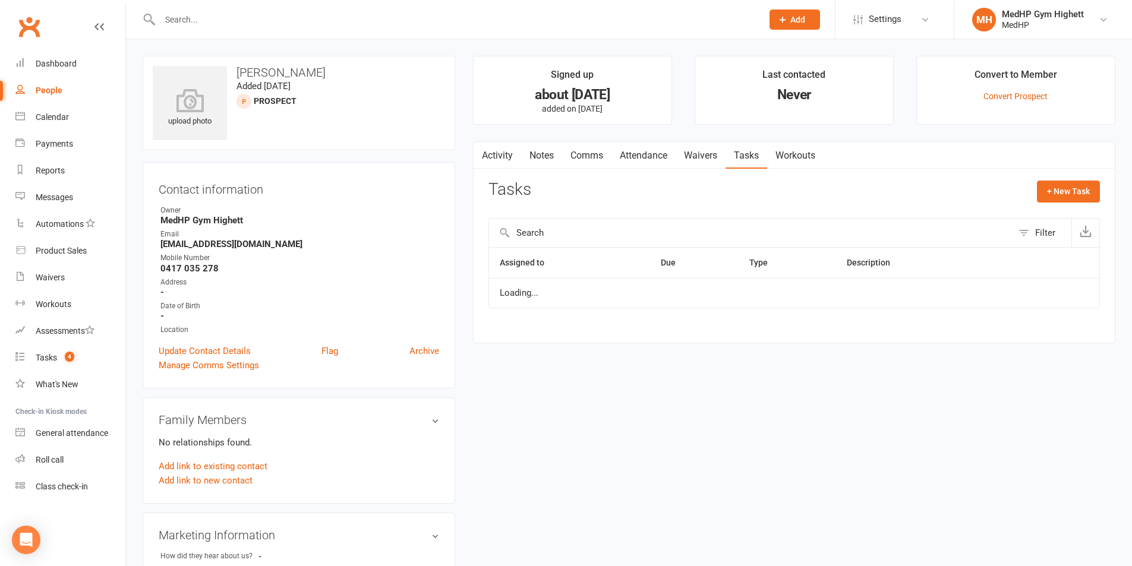
select select "started"
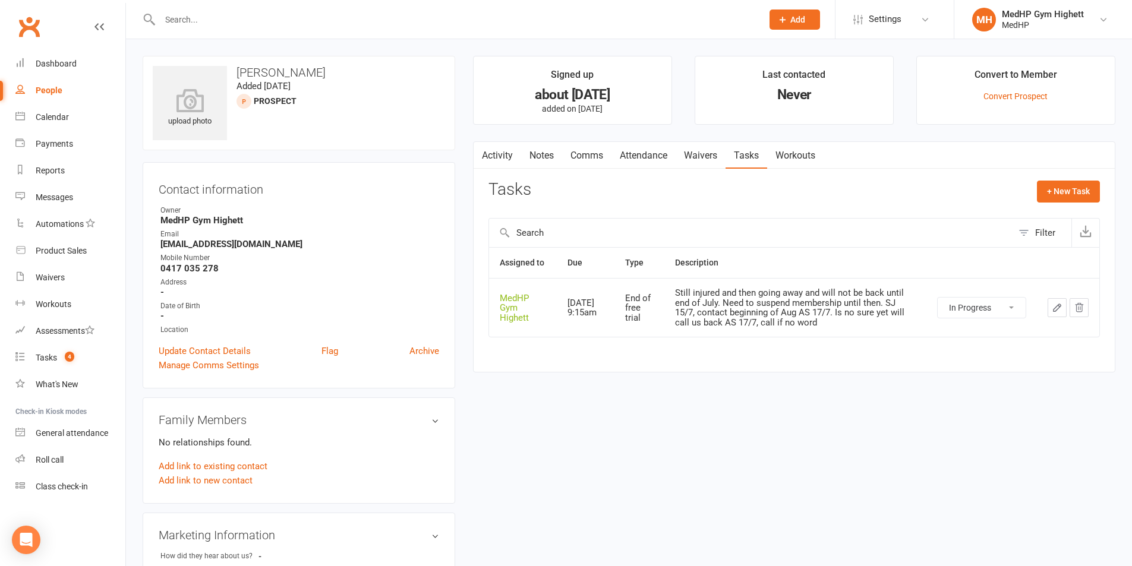
click at [1056, 310] on icon "button" at bounding box center [1056, 307] width 7 height 7
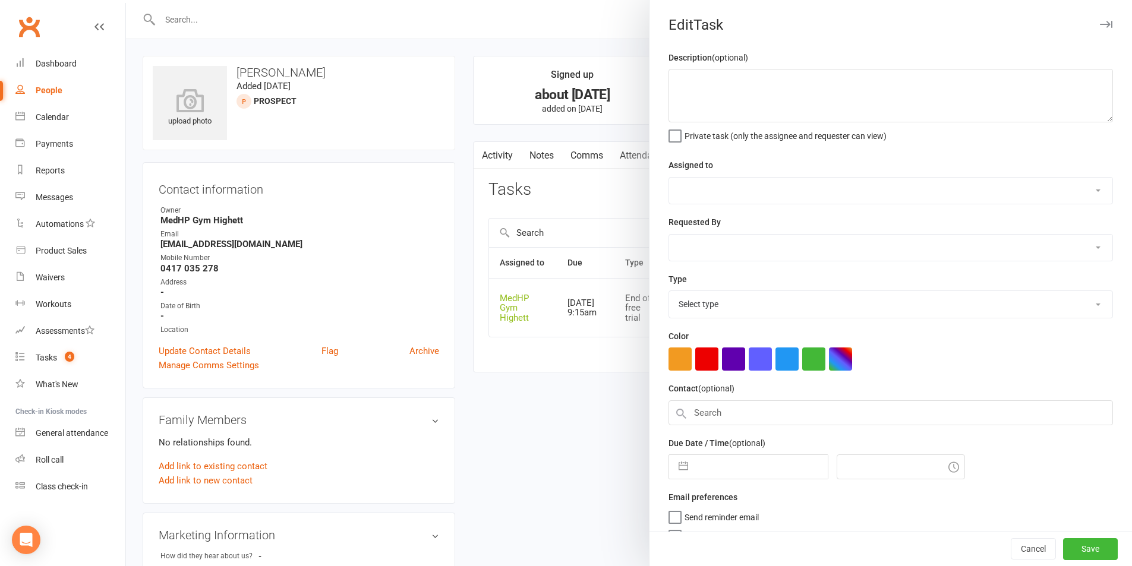
type textarea "Still injured and then going away and will not be back until end of July. Need …"
select select "46188"
type input "[DATE]"
type input "9:15am"
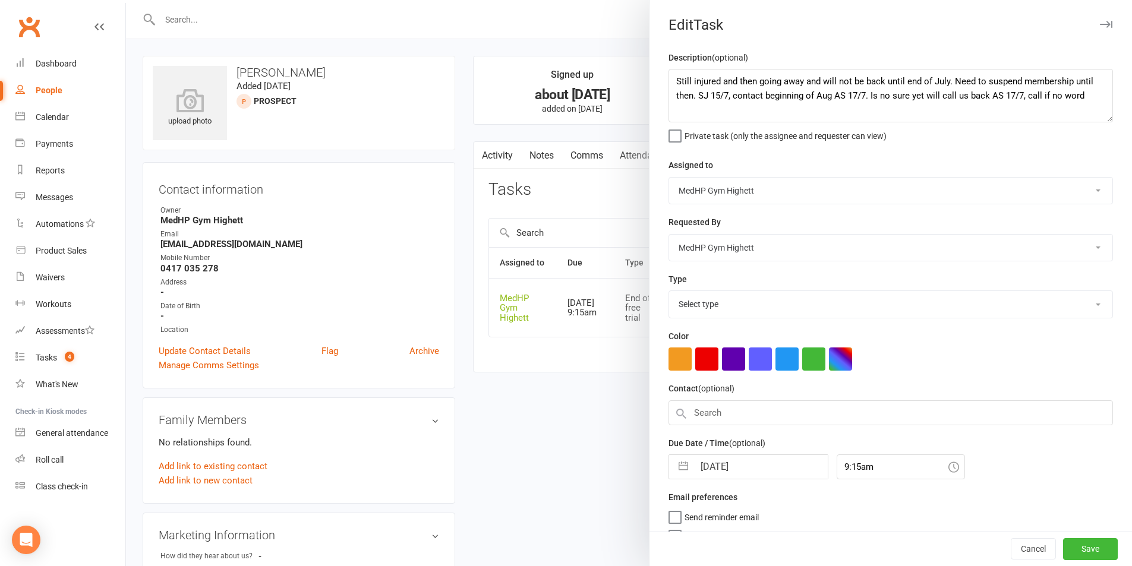
select select "23465"
select select "6"
select select "2025"
select select "7"
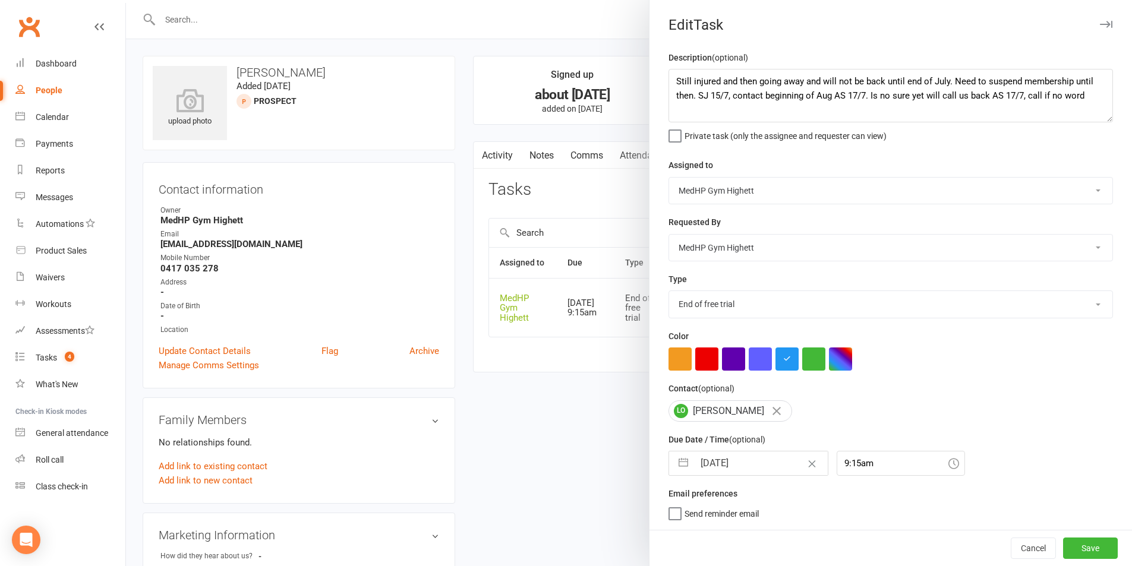
select select "2025"
select select "8"
select select "2025"
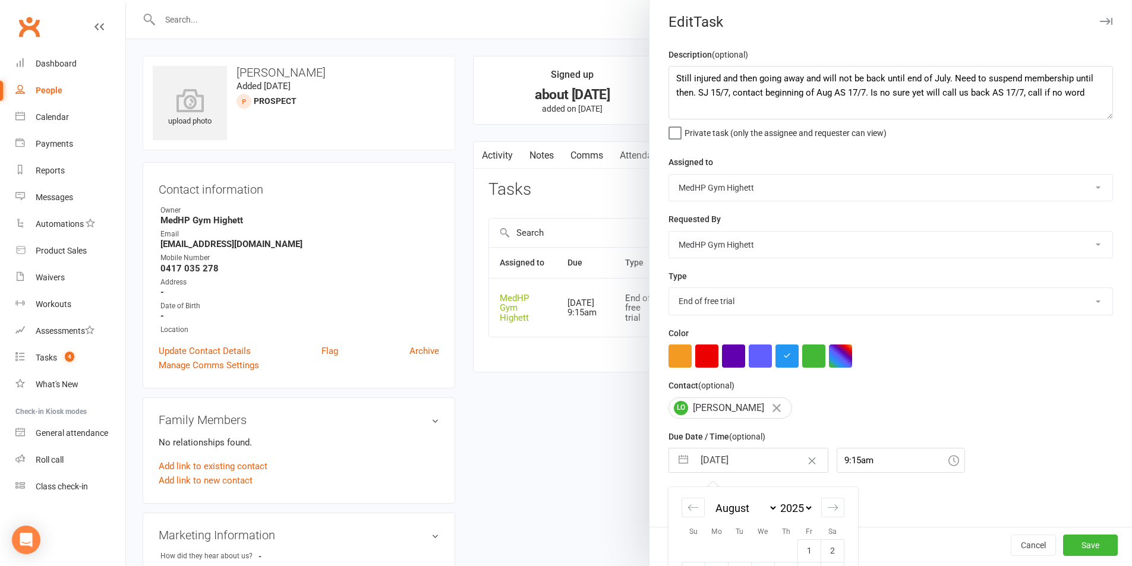
click at [738, 460] on input "[DATE]" at bounding box center [761, 460] width 134 height 24
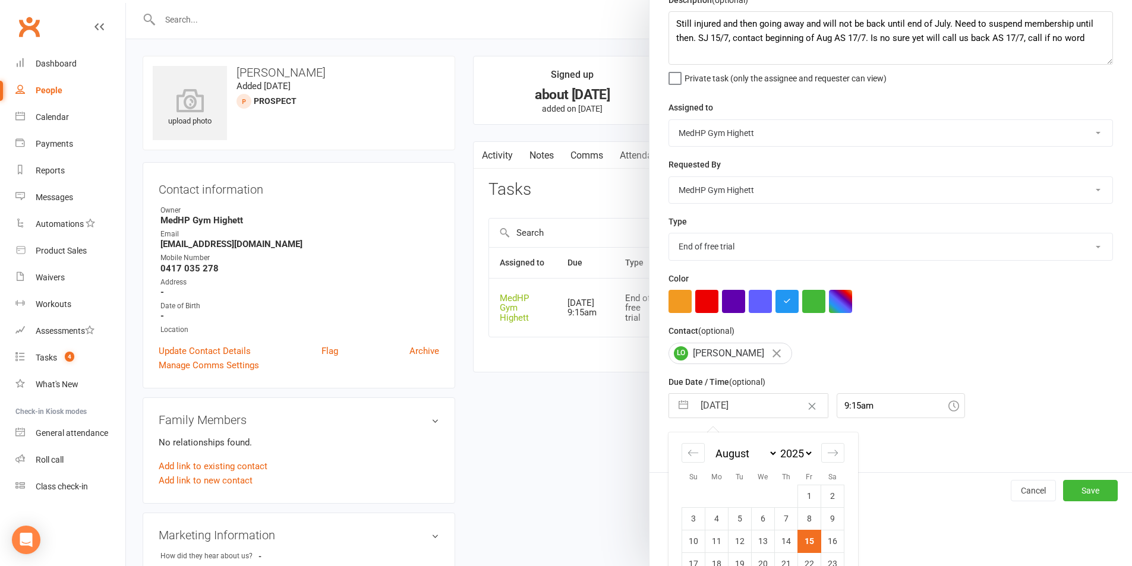
scroll to position [130, 0]
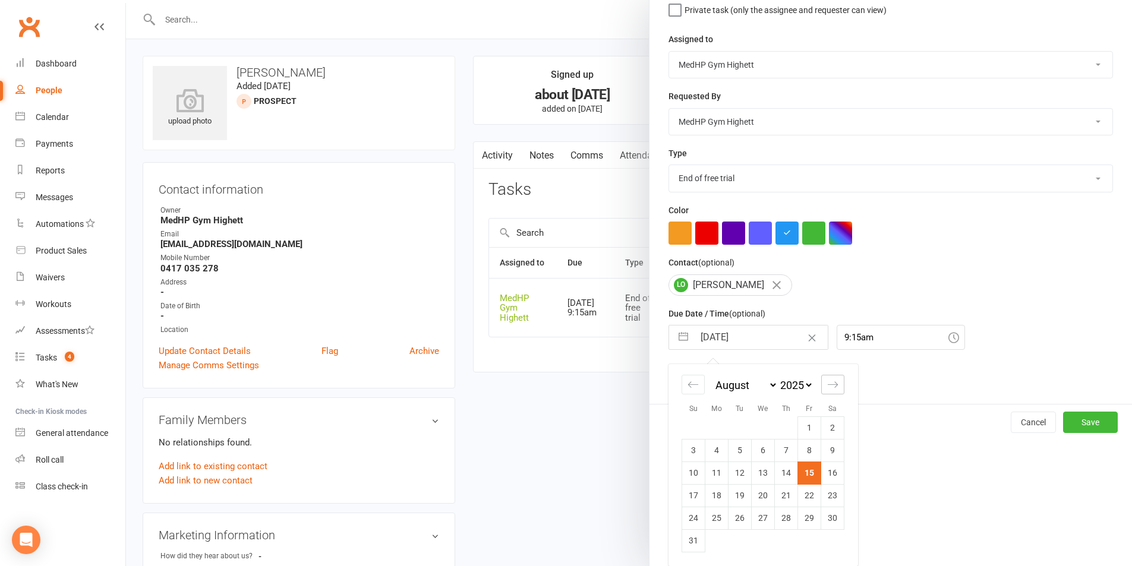
click at [828, 383] on icon "Move forward to switch to the next month." at bounding box center [832, 384] width 11 height 11
select select "9"
select select "2025"
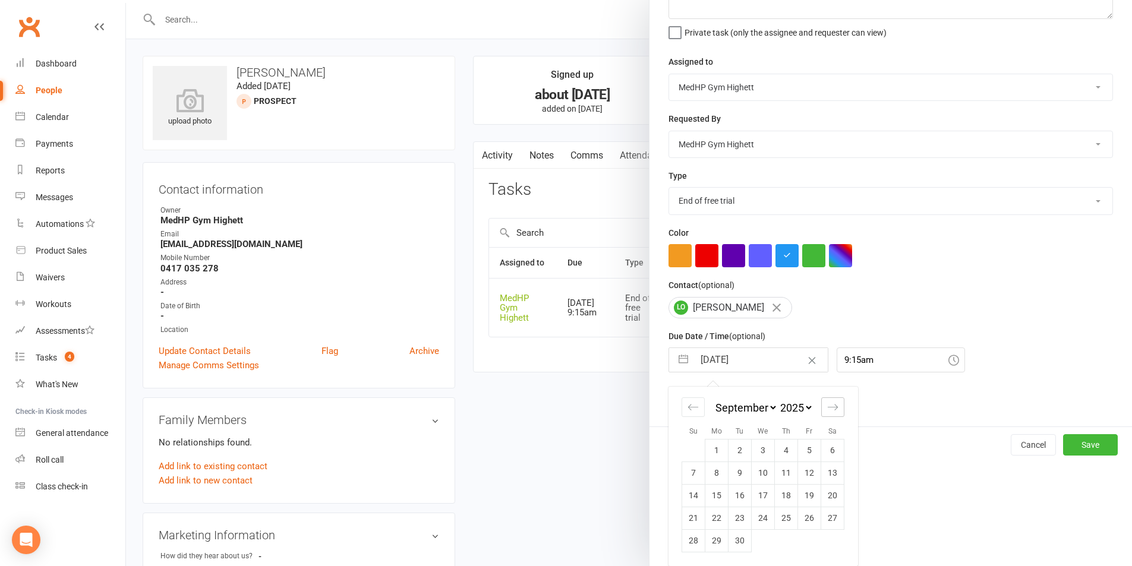
scroll to position [108, 0]
click at [829, 403] on icon "Move forward to switch to the next month." at bounding box center [832, 407] width 11 height 11
select select "10"
select select "2025"
click at [776, 500] on td "16" at bounding box center [786, 495] width 23 height 23
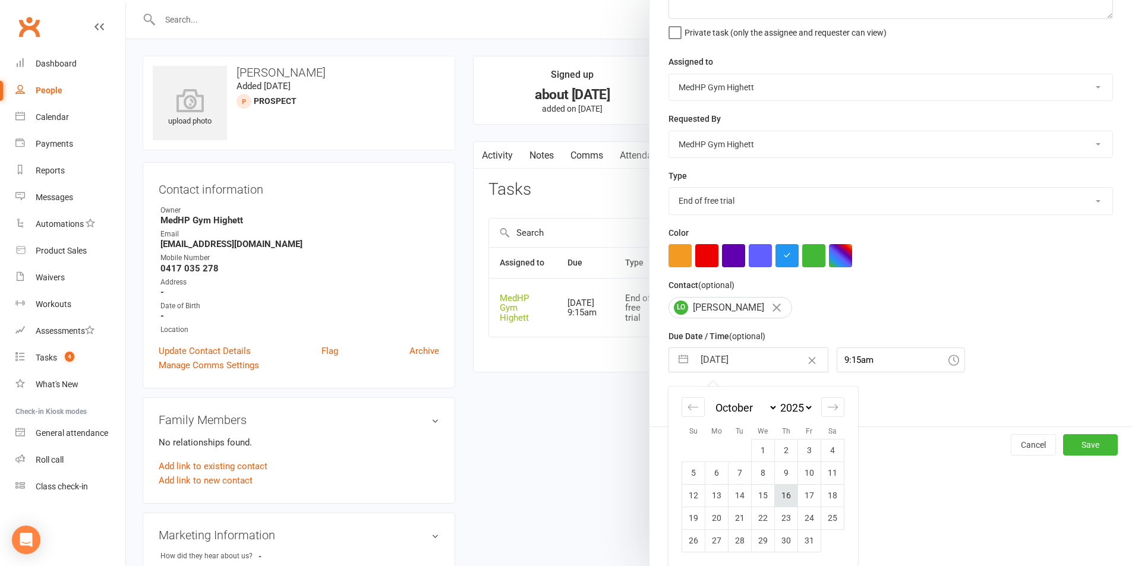
type input "[DATE]"
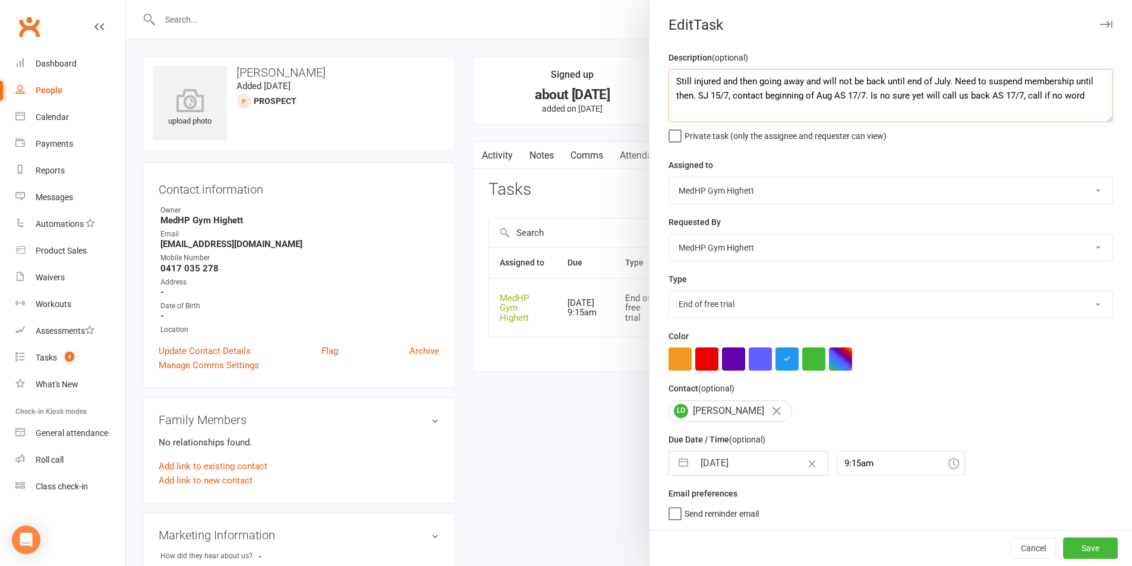
click at [805, 111] on textarea "Still injured and then going away and will not be back until end of July. Need …" at bounding box center [890, 95] width 444 height 53
drag, startPoint x: 1007, startPoint y: 93, endPoint x: 1037, endPoint y: 94, distance: 30.3
click at [1037, 94] on textarea "Still injured and then going away and will not be back until end of July. Need …" at bounding box center [890, 95] width 444 height 53
click at [691, 109] on textarea "Still injured and then going away and will not be back until end of July. Need …" at bounding box center [890, 95] width 444 height 53
paste textarea "AS 17/7"
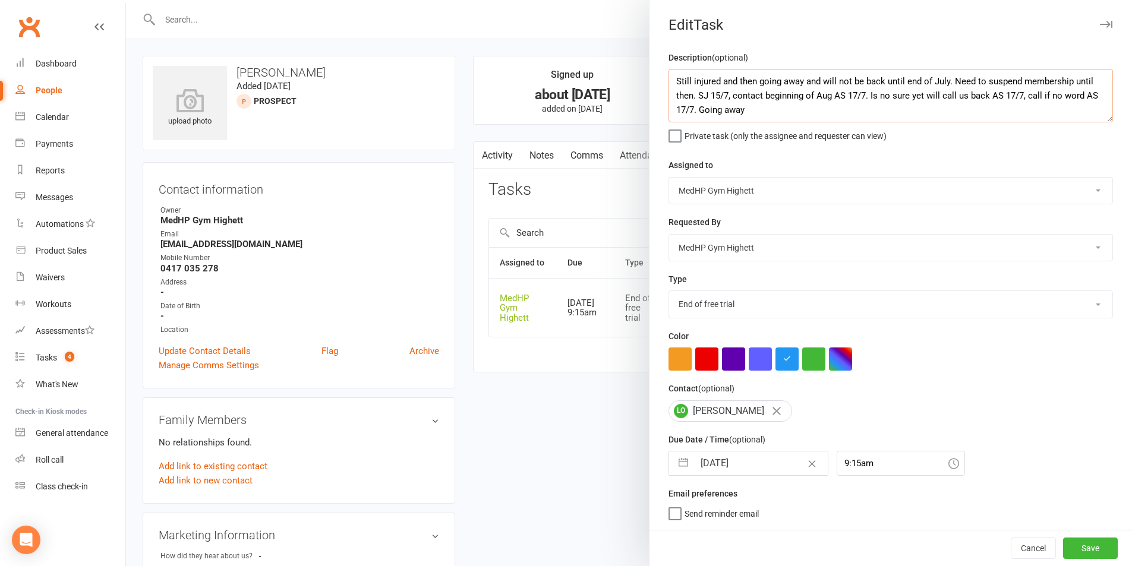
click at [1036, 94] on textarea "Still injured and then going away and will not be back until end of July. Need …" at bounding box center [890, 95] width 444 height 53
click at [805, 106] on textarea "Still injured and then going away and will not be back until end of July. Need …" at bounding box center [890, 95] width 444 height 53
type textarea "Still injured and then going away and will not be back until end of July. Need …"
select select "8"
select select "2025"
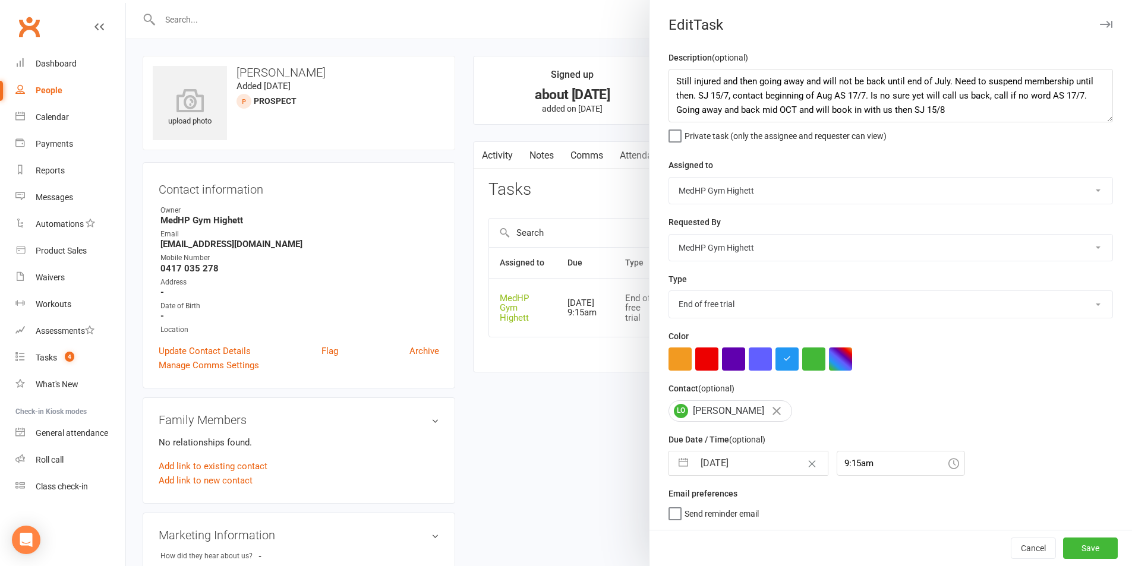
select select "9"
select select "2025"
select select "10"
select select "2025"
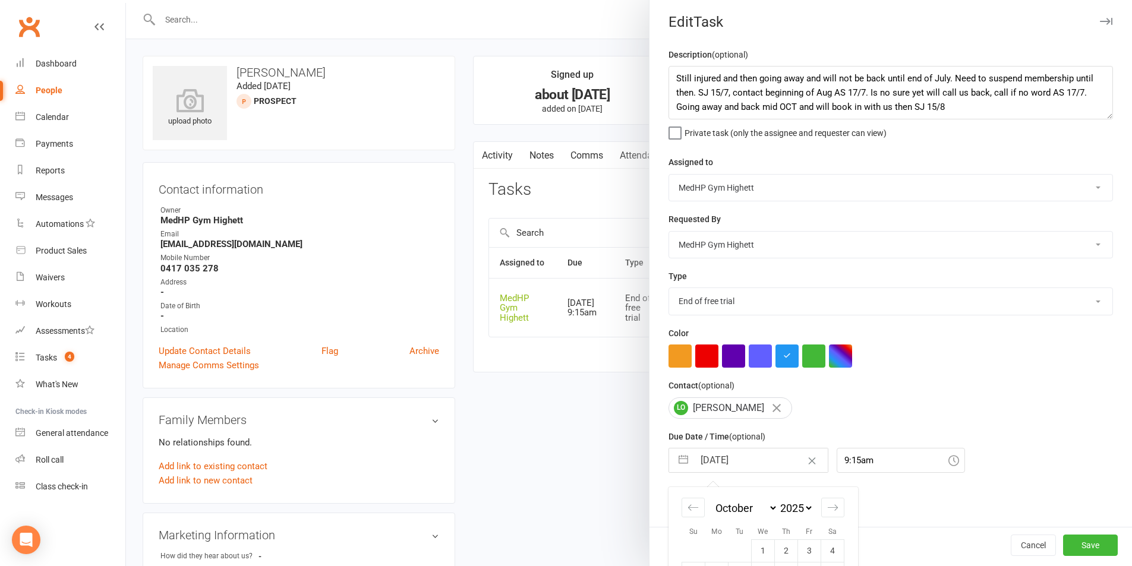
click at [732, 469] on input "[DATE]" at bounding box center [761, 460] width 134 height 24
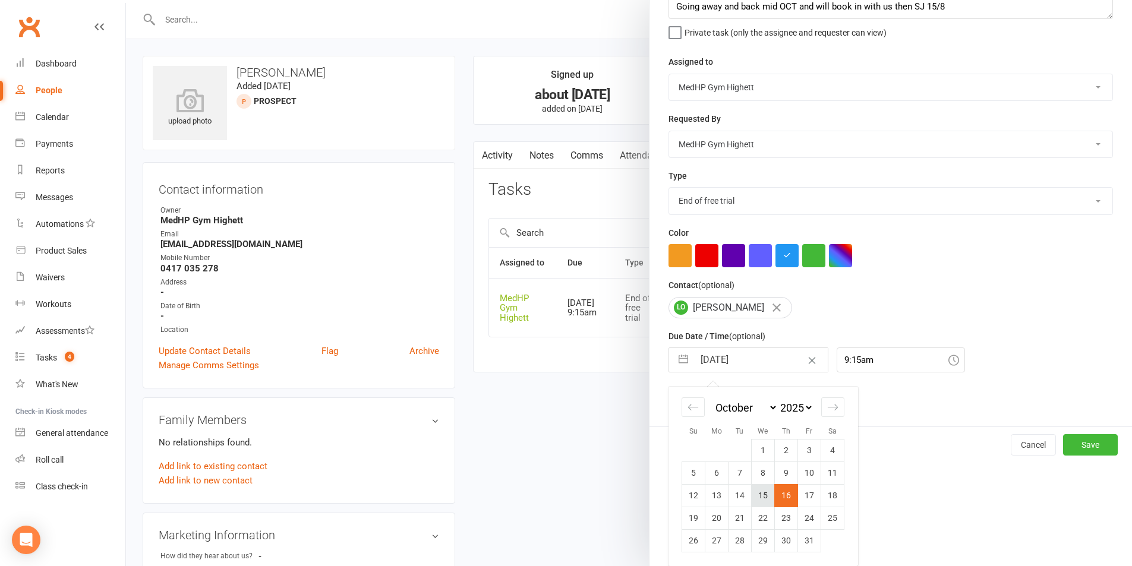
click at [764, 495] on td "15" at bounding box center [762, 495] width 23 height 23
type input "[DATE]"
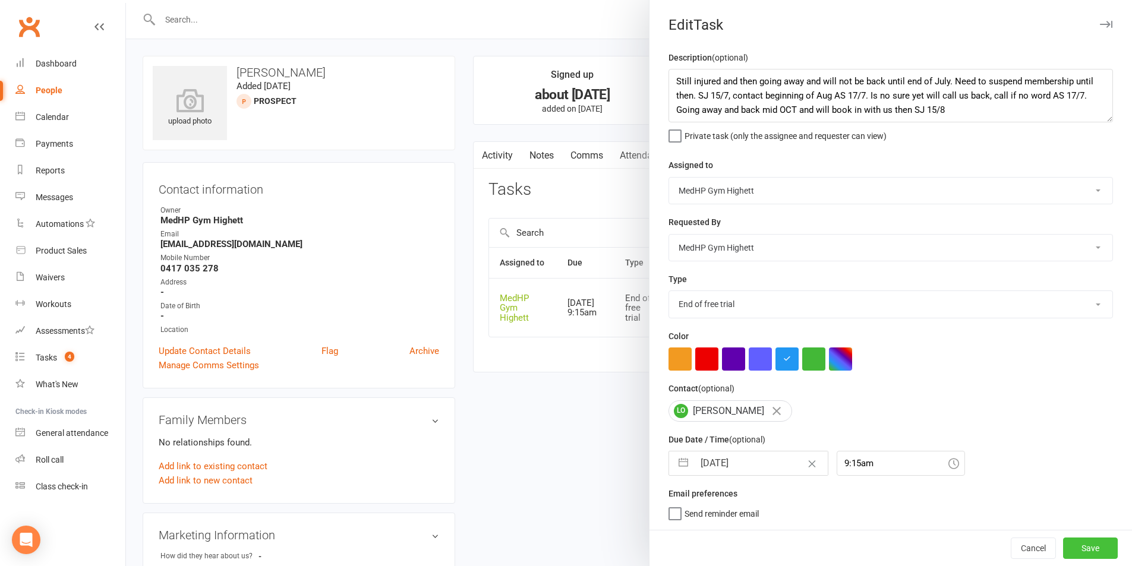
click at [1064, 546] on button "Save" at bounding box center [1090, 548] width 55 height 21
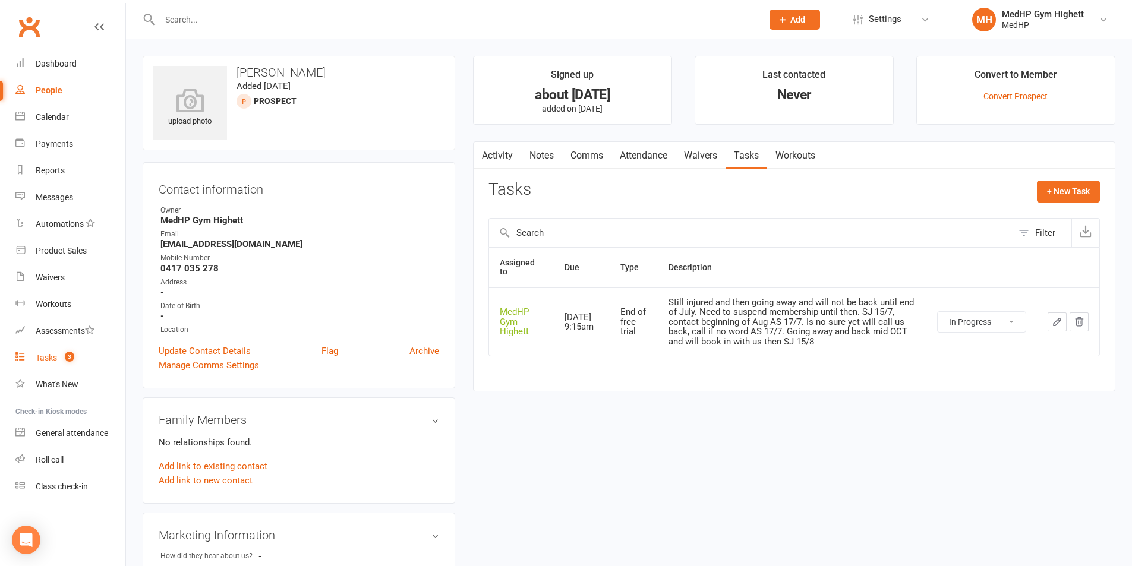
click at [88, 346] on link "Tasks 3" at bounding box center [70, 357] width 110 height 27
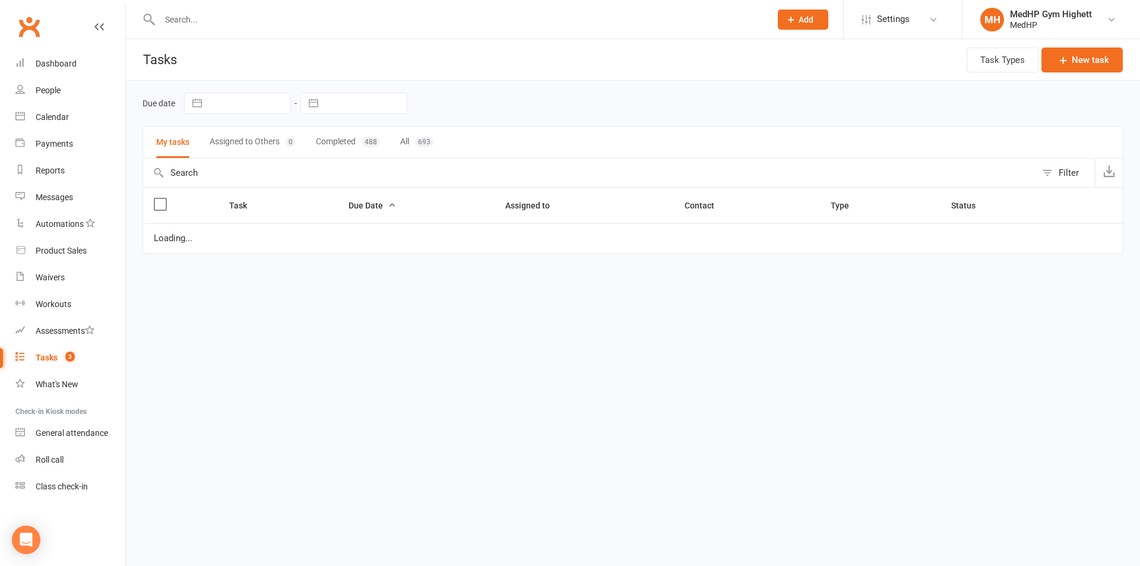
select select "started"
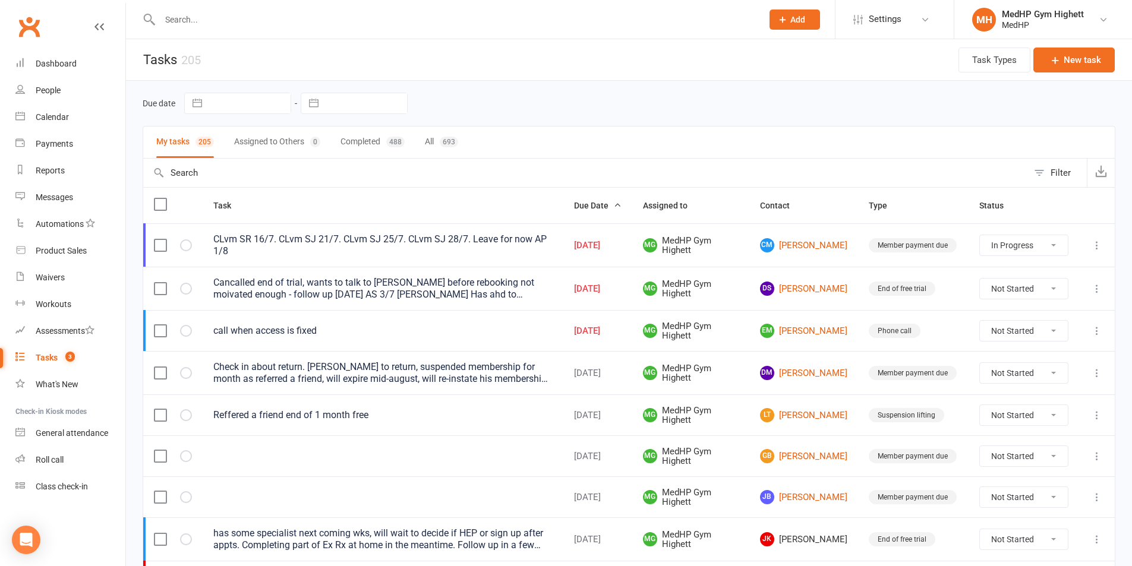
click at [802, 21] on span "Add" at bounding box center [797, 20] width 15 height 10
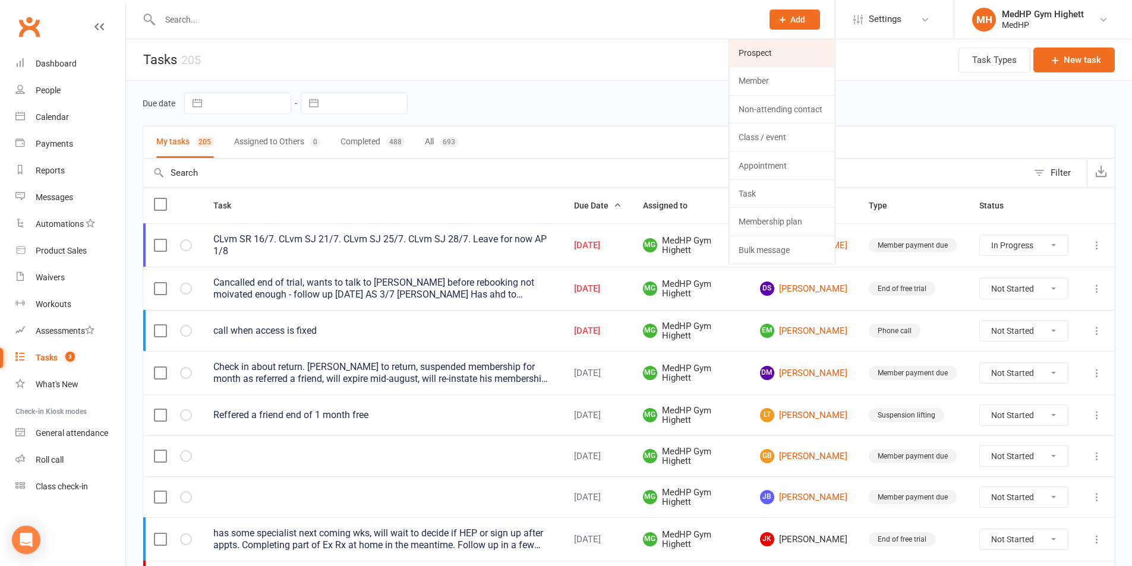
click at [766, 52] on link "Prospect" at bounding box center [782, 52] width 106 height 27
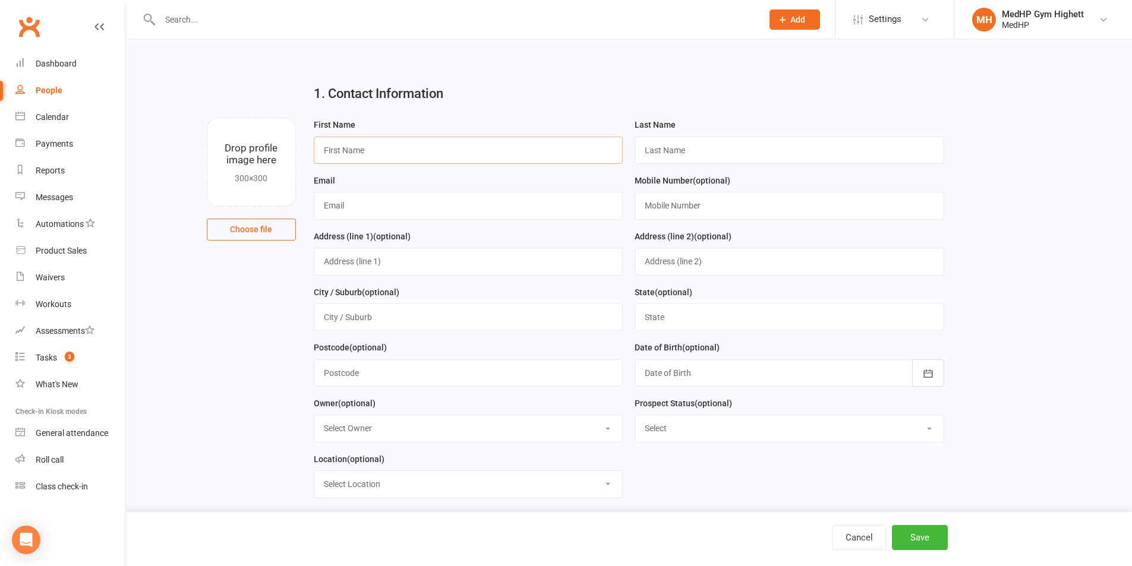
click at [423, 150] on input "text" at bounding box center [468, 150] width 309 height 27
paste input "[PERSON_NAME]"
drag, startPoint x: 399, startPoint y: 150, endPoint x: 354, endPoint y: 152, distance: 44.6
click at [354, 152] on input "[PERSON_NAME]" at bounding box center [468, 150] width 309 height 27
type input "[PERSON_NAME]"
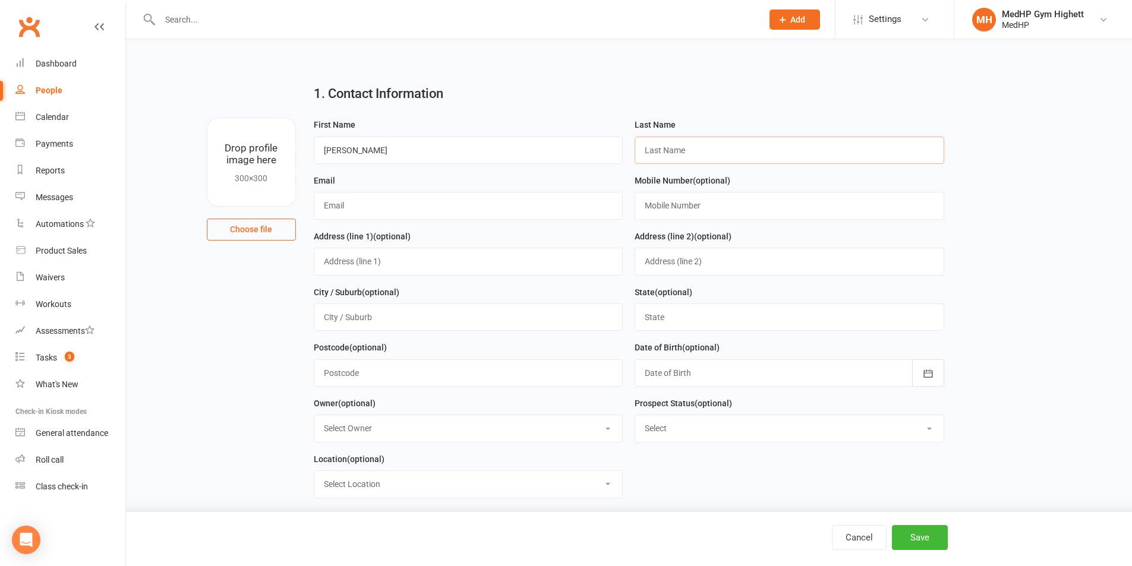
click at [701, 162] on input "text" at bounding box center [788, 150] width 309 height 27
paste input "[PERSON_NAME]"
type input "[PERSON_NAME]"
click at [548, 157] on input "[PERSON_NAME]" at bounding box center [468, 150] width 309 height 27
type input "[PERSON_NAME]"
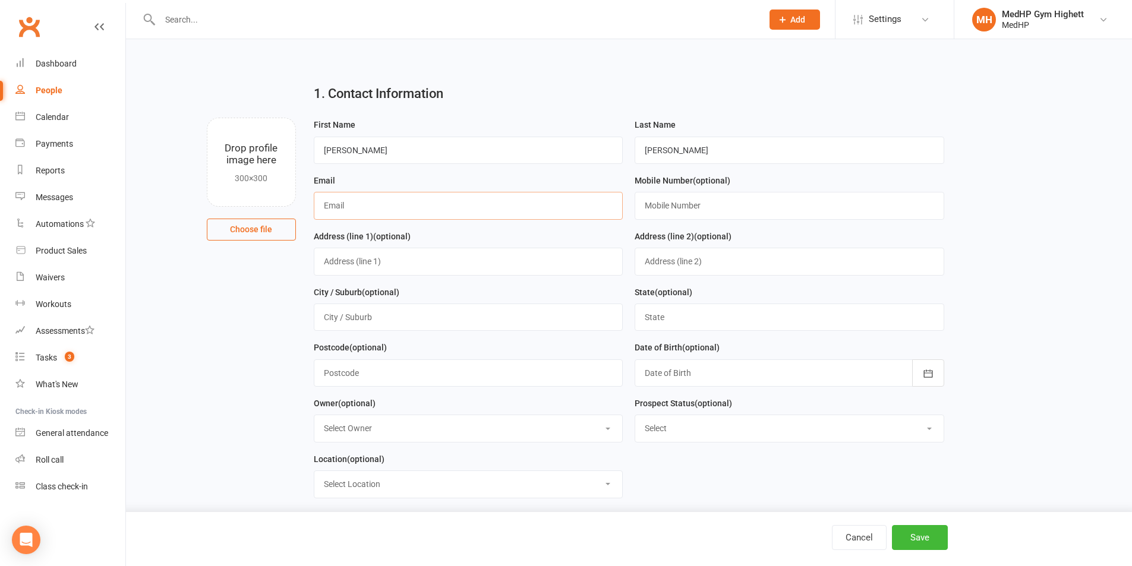
click at [392, 210] on input "text" at bounding box center [468, 205] width 309 height 27
paste input "[EMAIL_ADDRESS][DOMAIN_NAME]"
type input "[EMAIL_ADDRESS][DOMAIN_NAME]"
click at [697, 217] on input "text" at bounding box center [788, 205] width 309 height 27
paste input "0432974905"
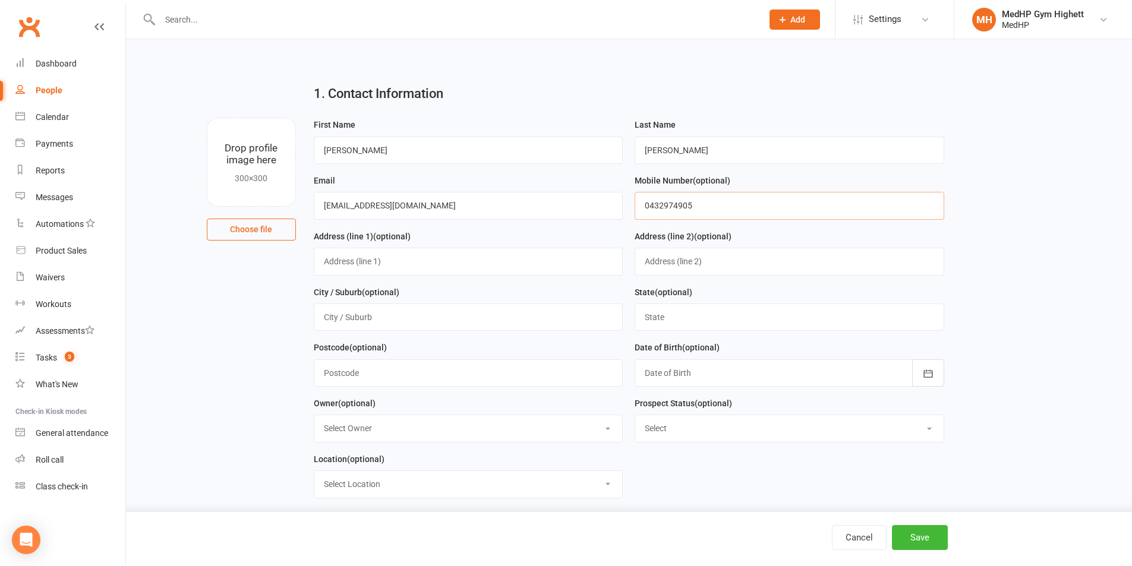
click at [680, 207] on input "0432974905" at bounding box center [788, 205] width 309 height 27
click at [664, 208] on input "0432974 905" at bounding box center [788, 205] width 309 height 27
type input "0432 974 905"
click at [919, 542] on button "Save" at bounding box center [920, 537] width 56 height 25
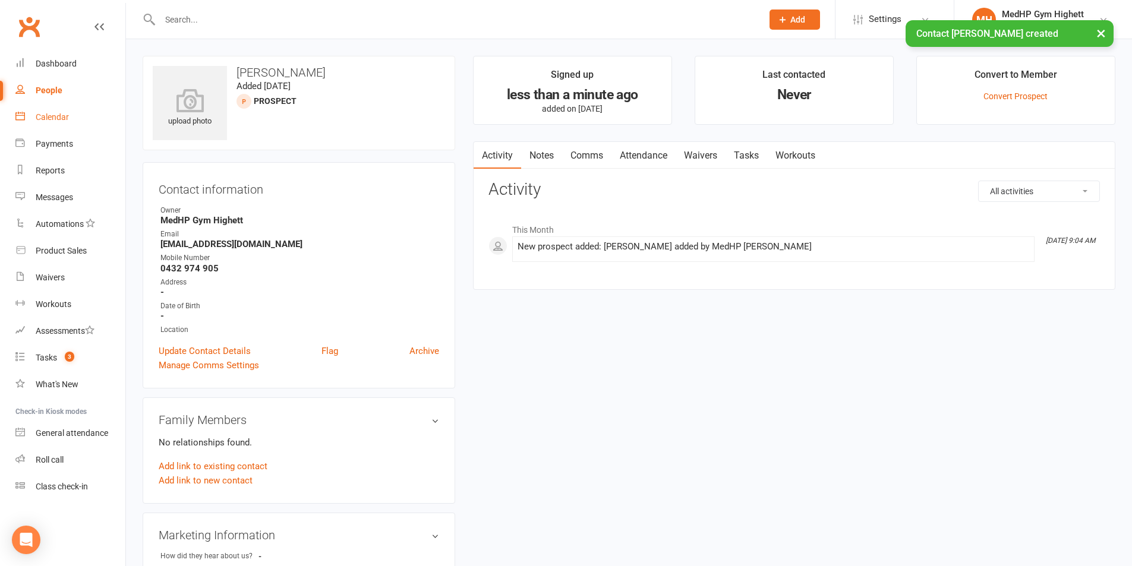
click at [92, 113] on link "Calendar" at bounding box center [70, 117] width 110 height 27
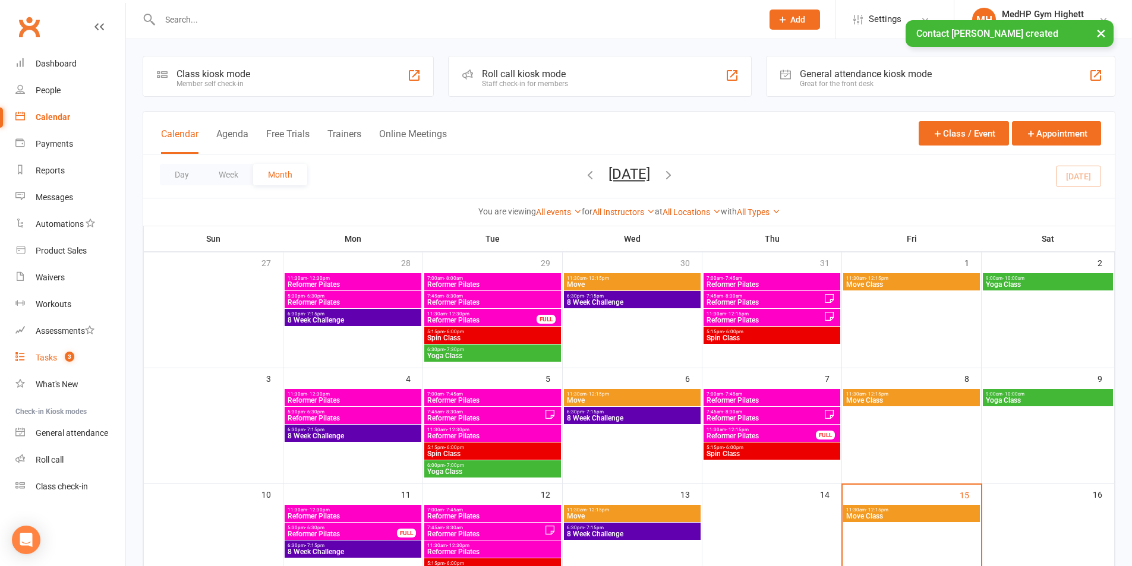
click at [83, 364] on link "Tasks 3" at bounding box center [70, 357] width 110 height 27
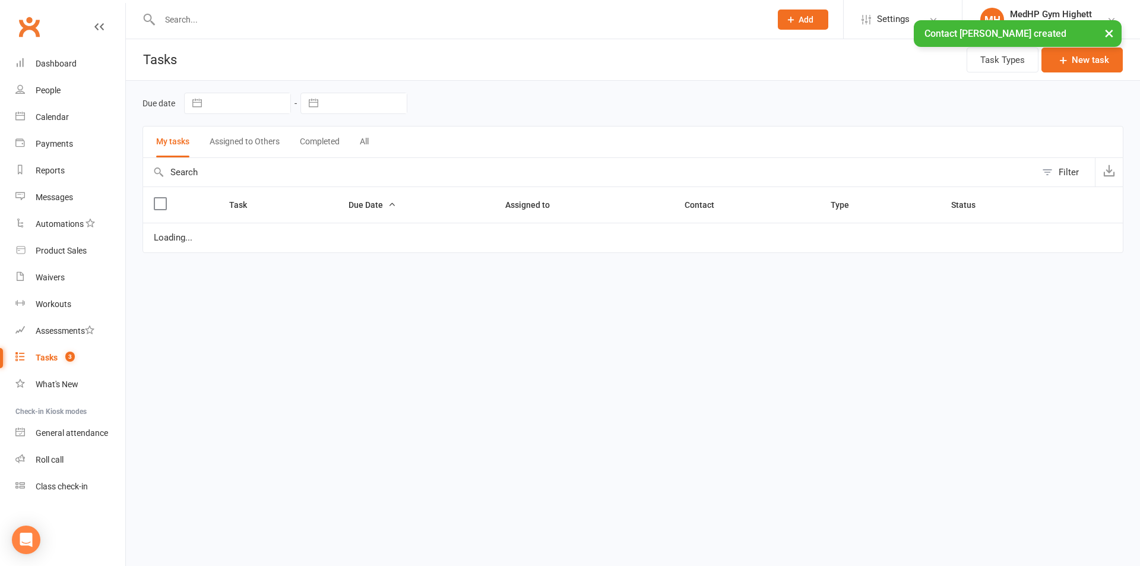
select select "started"
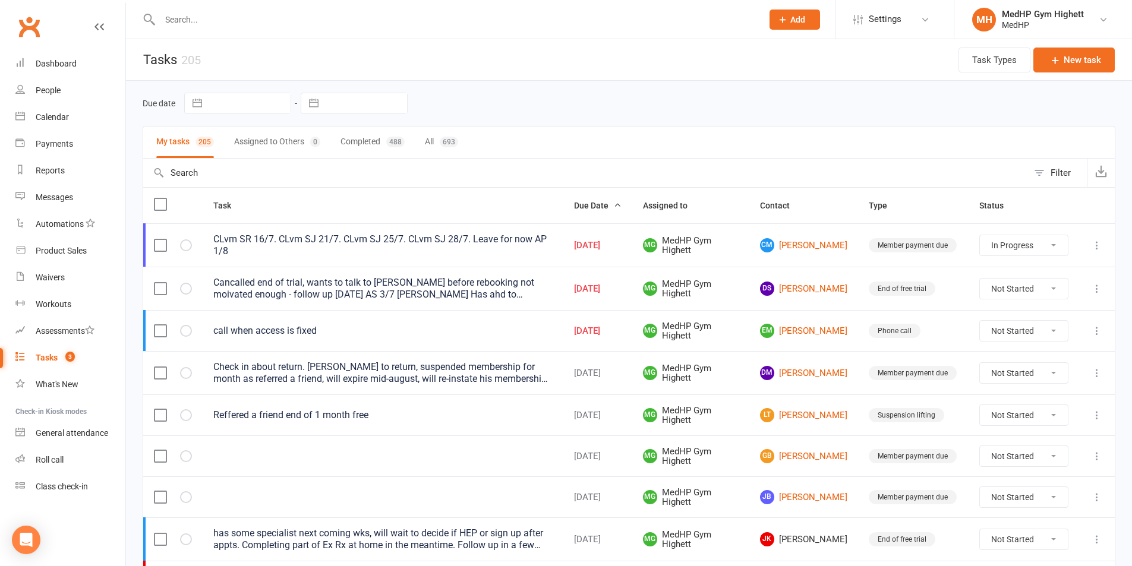
click at [506, 296] on div "Cancalled end of trial, wants to talk to [PERSON_NAME] before rebooking not moi…" at bounding box center [382, 289] width 339 height 24
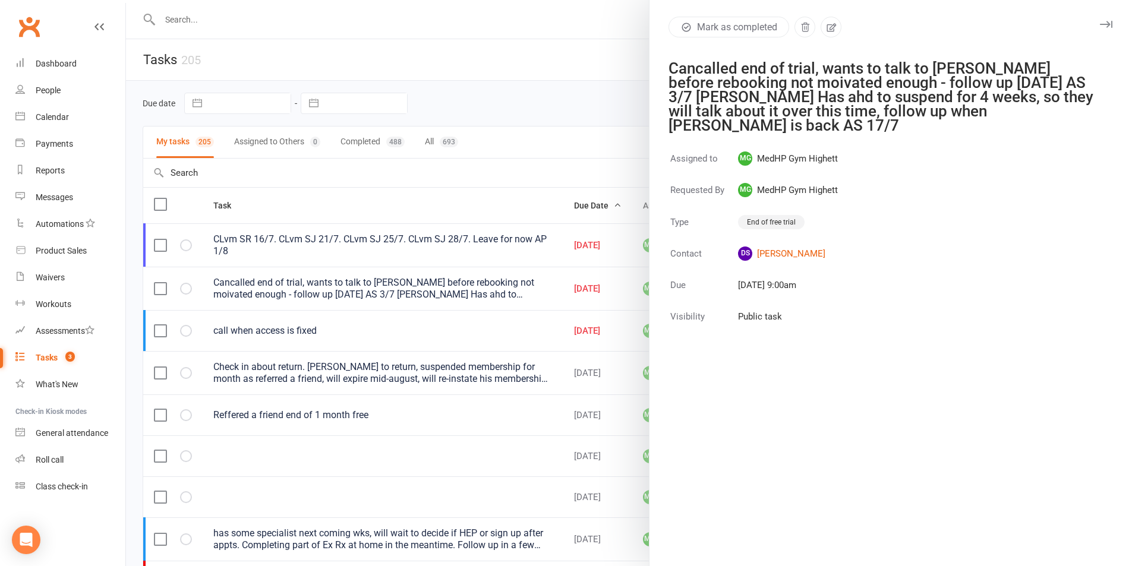
click at [526, 129] on div at bounding box center [629, 283] width 1006 height 566
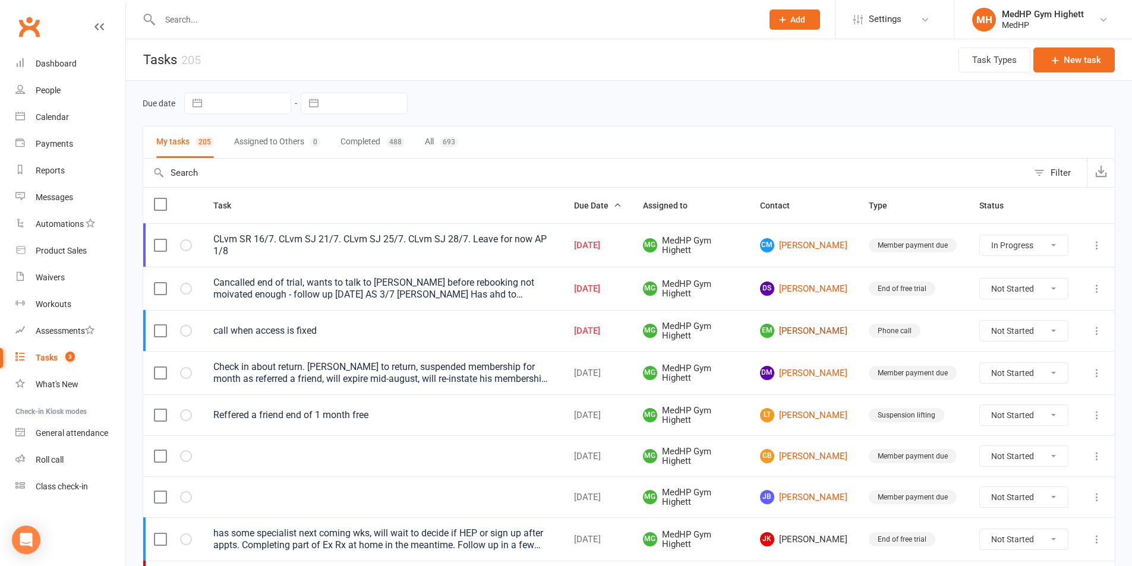
click at [795, 331] on link "EM [PERSON_NAME]" at bounding box center [803, 331] width 87 height 14
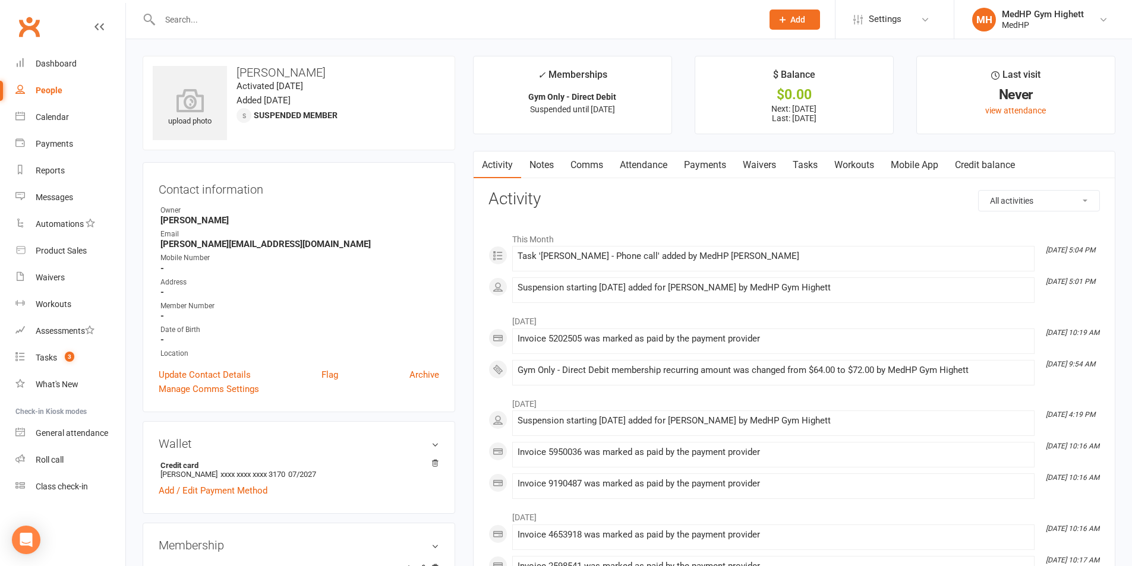
drag, startPoint x: 328, startPoint y: 72, endPoint x: 235, endPoint y: 74, distance: 93.9
click at [235, 74] on h3 "[PERSON_NAME]" at bounding box center [299, 72] width 292 height 13
copy h3 "[PERSON_NAME]"
drag, startPoint x: 380, startPoint y: 113, endPoint x: 371, endPoint y: 120, distance: 11.5
click at [382, 113] on div "upload photo [PERSON_NAME] Activated [DATE] Added [DATE] Suspended member" at bounding box center [299, 103] width 312 height 94
